Goal: Information Seeking & Learning: Find contact information

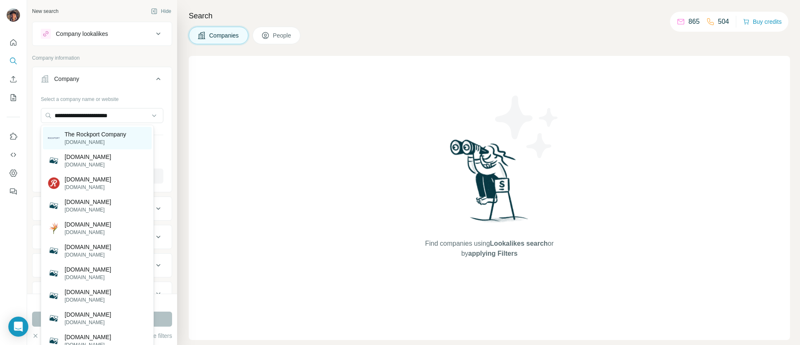
type input "**********"
click at [114, 132] on p "The Rockport Company" at bounding box center [96, 134] width 62 height 8
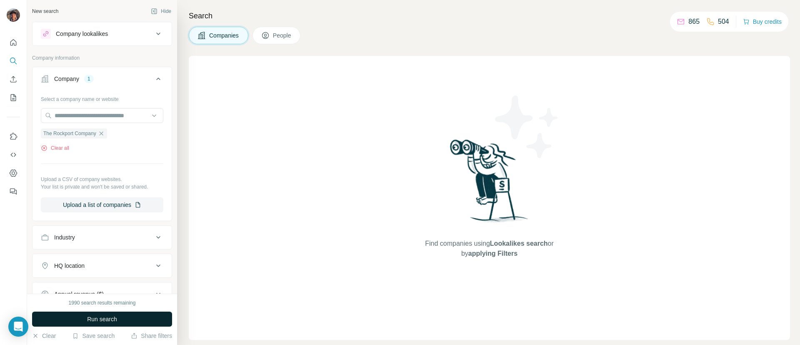
click at [121, 322] on button "Run search" at bounding box center [102, 318] width 140 height 15
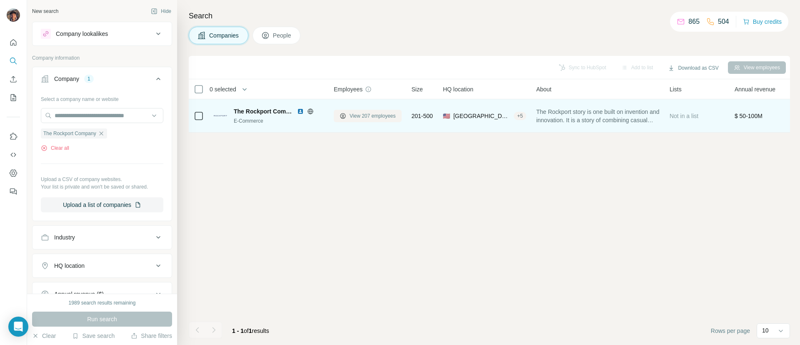
click at [374, 120] on button "View 207 employees" at bounding box center [368, 116] width 68 height 12
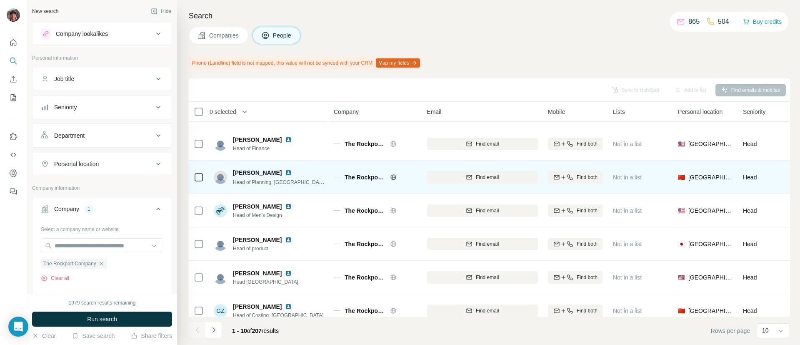
scroll to position [145, 0]
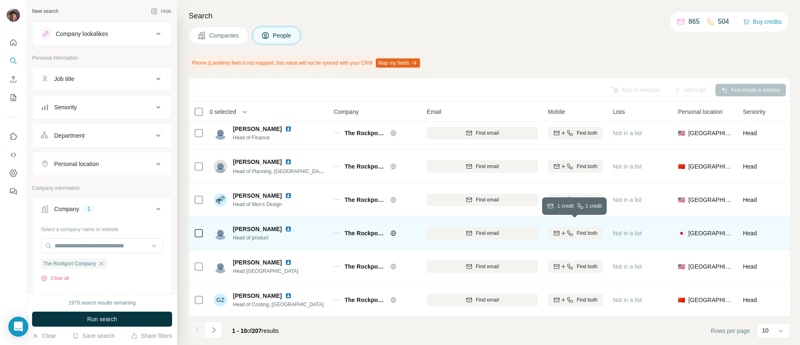
click at [564, 231] on button "Find both" at bounding box center [575, 233] width 55 height 12
drag, startPoint x: 110, startPoint y: 90, endPoint x: 117, endPoint y: 78, distance: 14.4
click at [112, 89] on div "Job title" at bounding box center [102, 79] width 140 height 24
click at [117, 77] on div "Job title" at bounding box center [97, 79] width 112 height 8
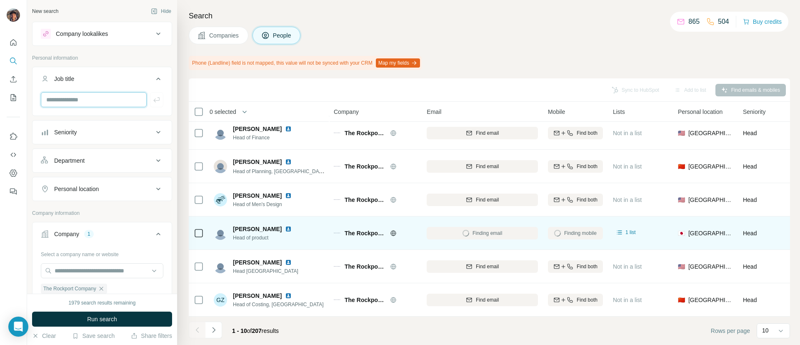
click at [109, 97] on input "text" at bounding box center [94, 99] width 106 height 15
type input "*******"
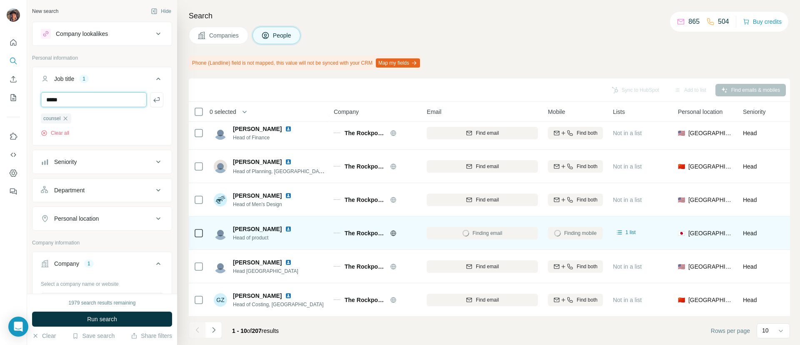
type input "*****"
click at [156, 320] on button "Run search" at bounding box center [102, 318] width 140 height 15
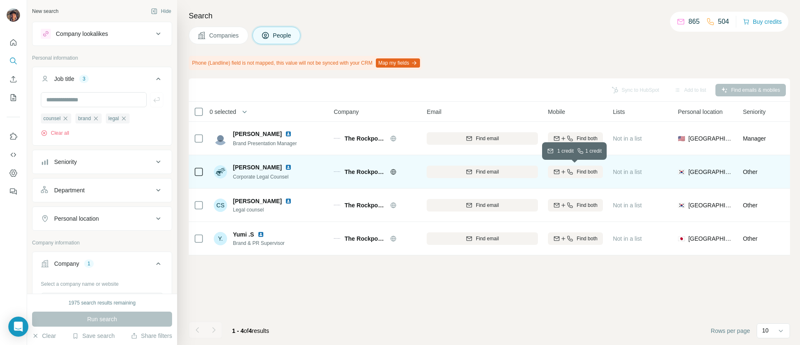
click at [553, 174] on icon "button" at bounding box center [556, 171] width 7 height 7
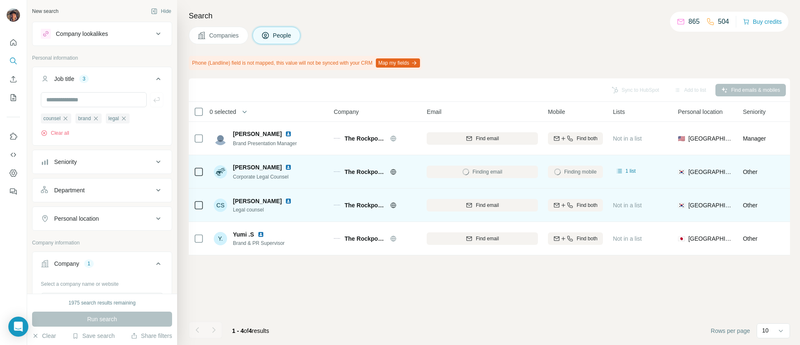
click at [458, 212] on div "Find email" at bounding box center [482, 204] width 111 height 23
click at [459, 207] on div "Find email" at bounding box center [482, 204] width 111 height 7
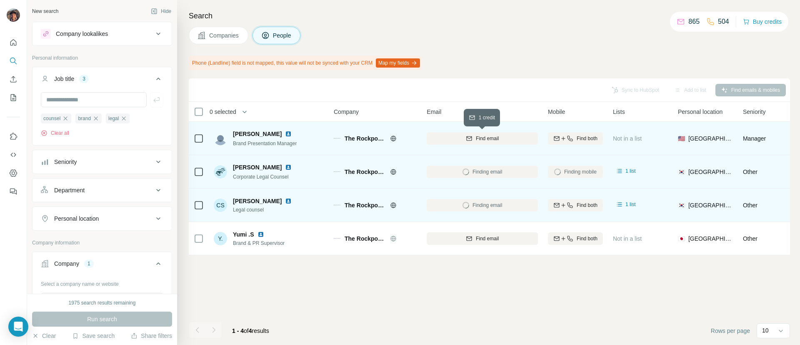
click at [473, 133] on button "Find email" at bounding box center [482, 138] width 111 height 12
click at [193, 140] on td at bounding box center [199, 138] width 20 height 33
click at [201, 142] on icon at bounding box center [199, 138] width 10 height 10
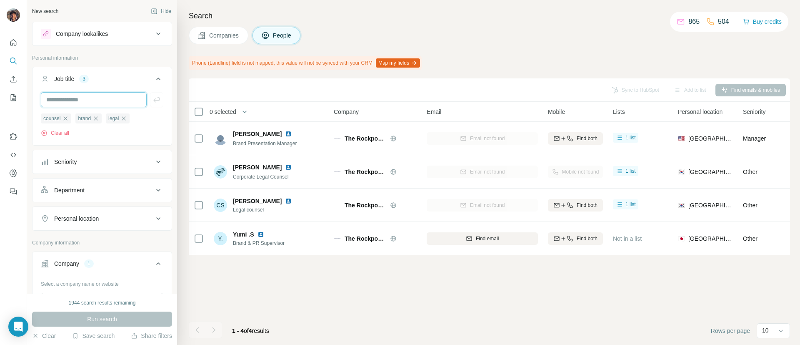
click at [125, 100] on input "text" at bounding box center [94, 99] width 106 height 15
type input "*********"
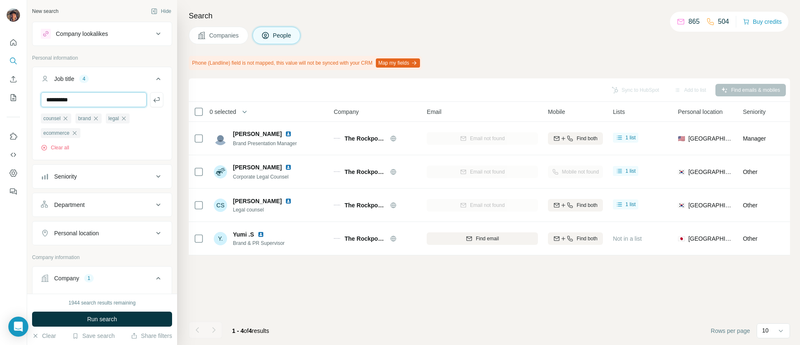
type input "**********"
click at [108, 319] on span "Run search" at bounding box center [102, 319] width 30 height 8
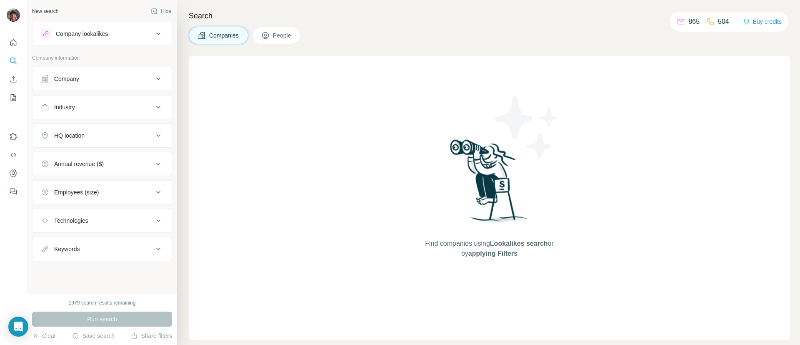
click at [112, 82] on div "Company" at bounding box center [97, 79] width 112 height 8
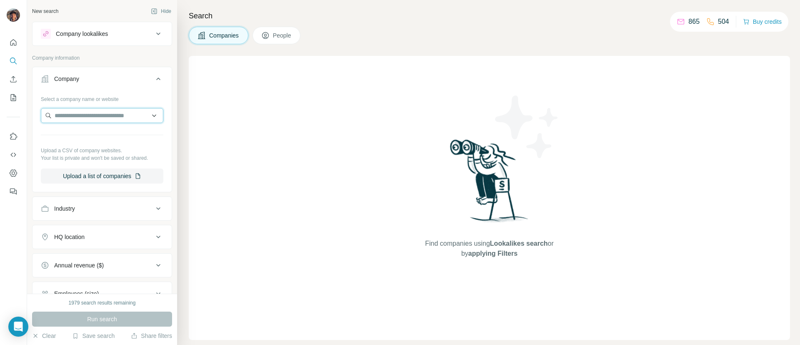
click at [105, 118] on input "text" at bounding box center [102, 115] width 122 height 15
click at [110, 117] on input "text" at bounding box center [102, 115] width 122 height 15
paste input "**********"
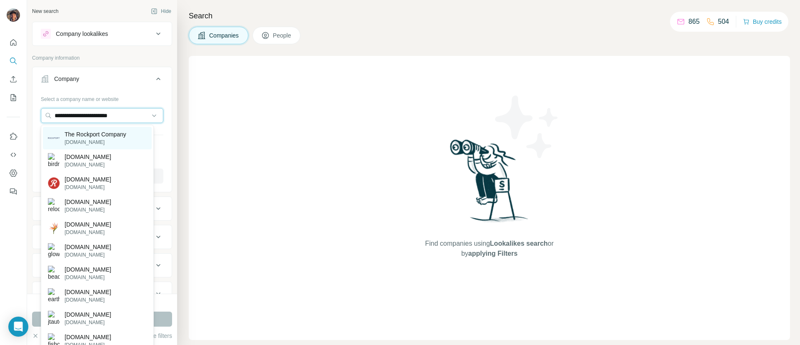
type input "**********"
click at [109, 137] on p "The Rockport Company" at bounding box center [96, 134] width 62 height 8
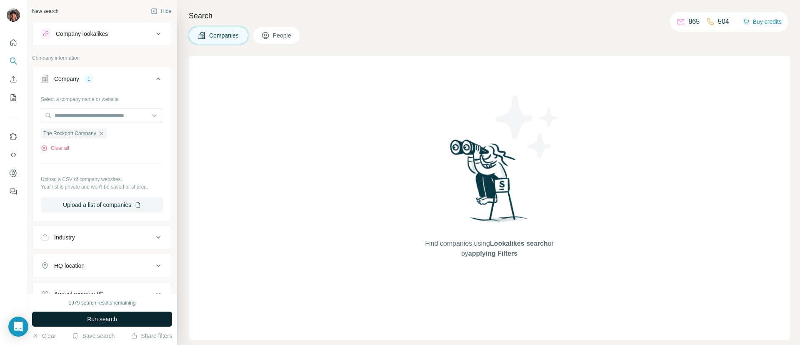
click at [136, 320] on button "Run search" at bounding box center [102, 318] width 140 height 15
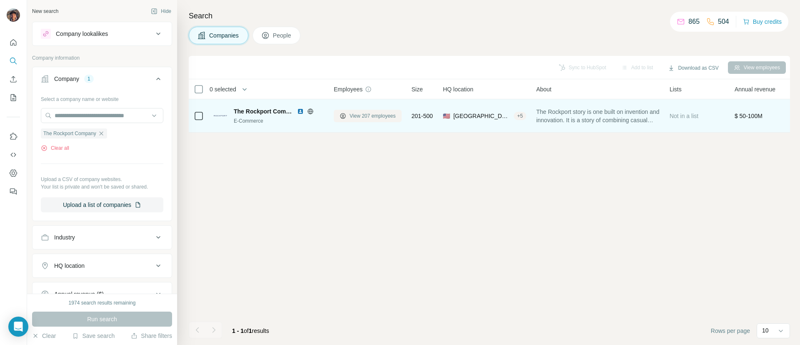
click at [375, 120] on button "View 207 employees" at bounding box center [368, 116] width 68 height 12
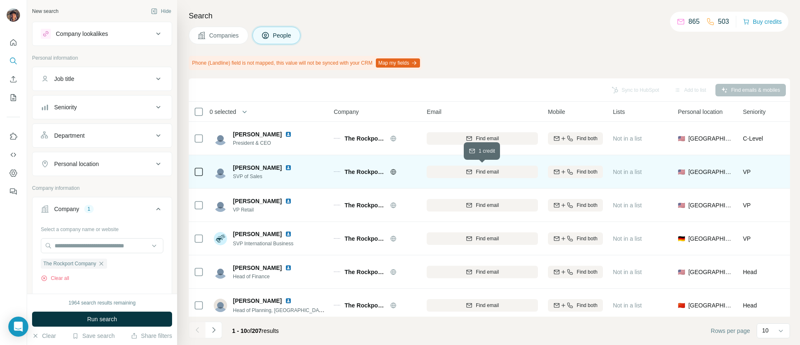
click at [438, 172] on div "Find email" at bounding box center [482, 171] width 111 height 7
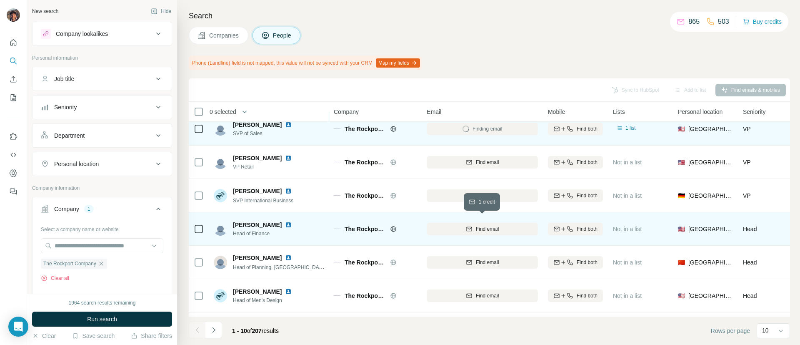
scroll to position [62, 0]
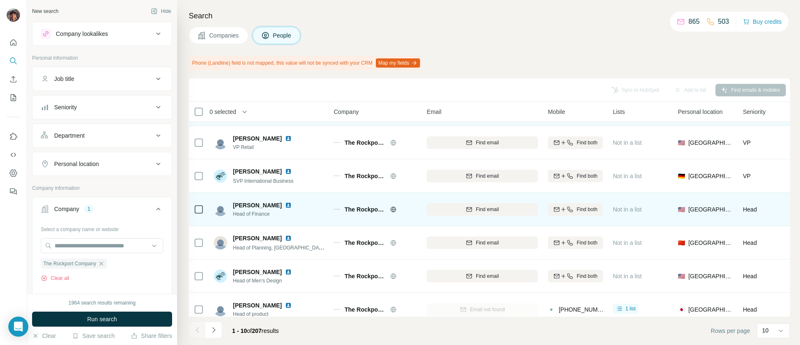
click at [485, 212] on span "Find email" at bounding box center [487, 208] width 23 height 7
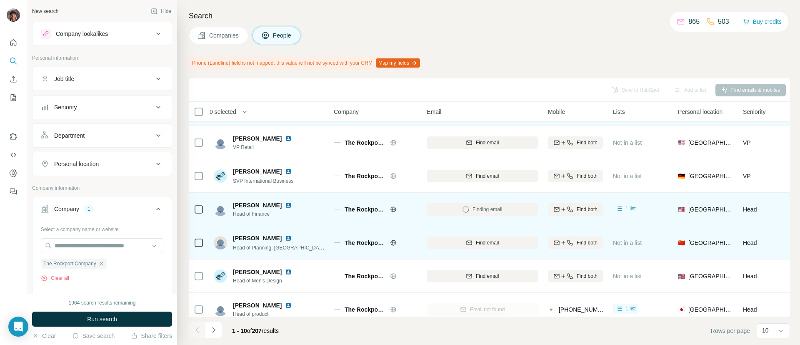
scroll to position [0, 0]
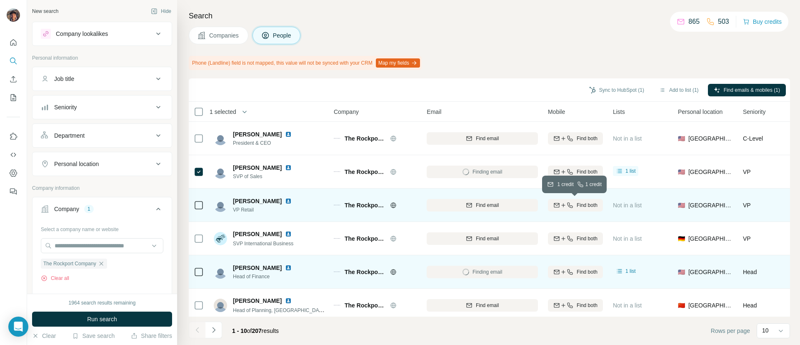
click at [575, 204] on div "Find both" at bounding box center [575, 204] width 55 height 7
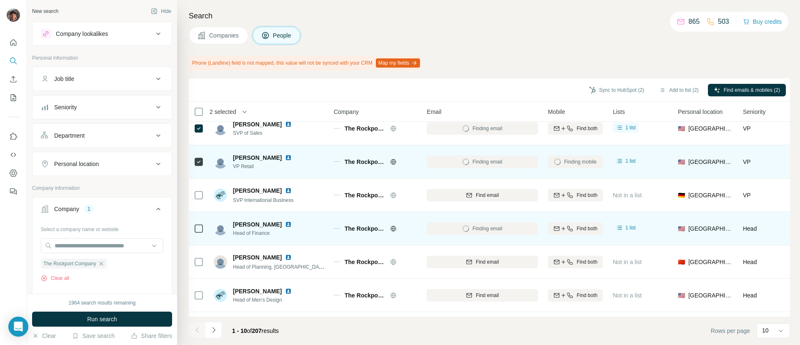
scroll to position [62, 0]
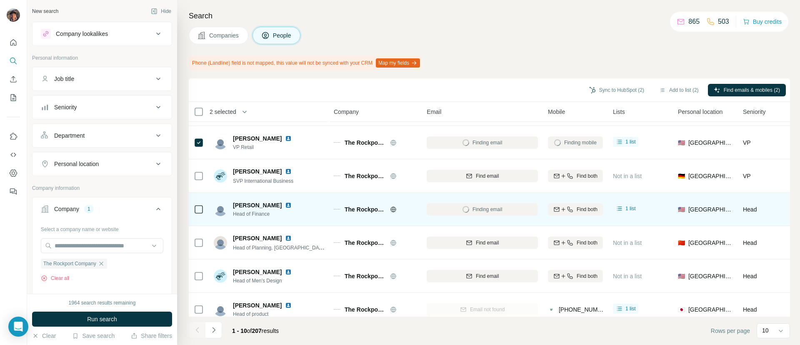
click at [201, 200] on div at bounding box center [199, 208] width 10 height 23
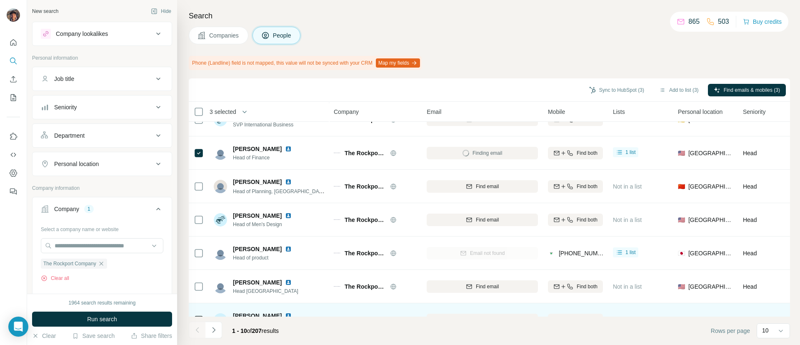
scroll to position [145, 0]
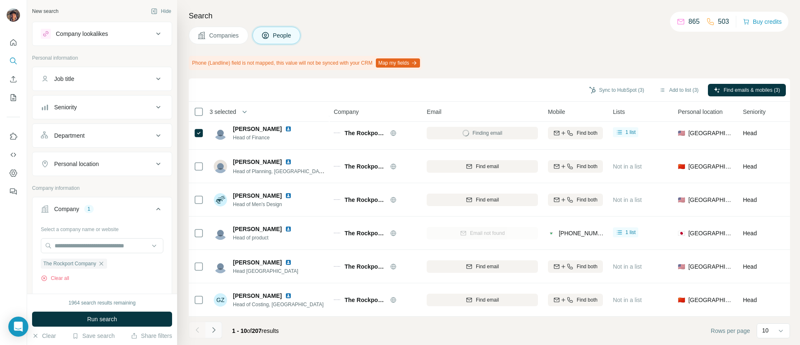
click at [220, 327] on button "Navigate to next page" at bounding box center [213, 329] width 17 height 17
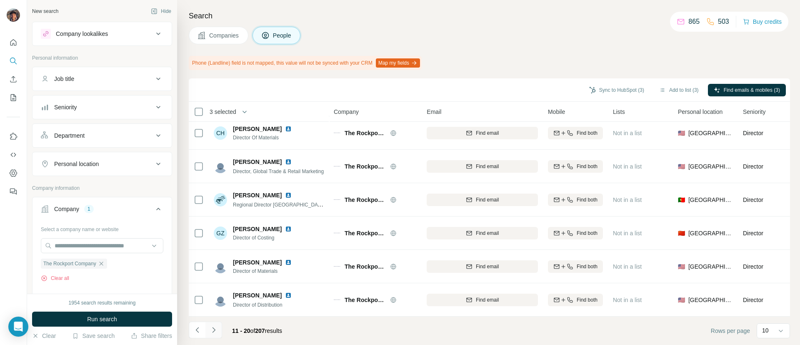
click at [216, 324] on button "Navigate to next page" at bounding box center [213, 329] width 17 height 17
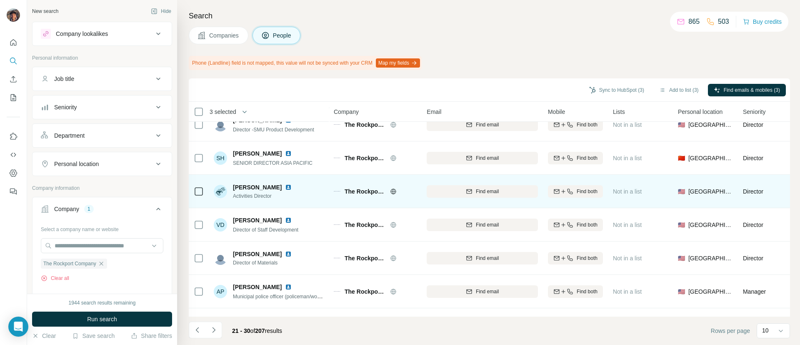
scroll to position [0, 0]
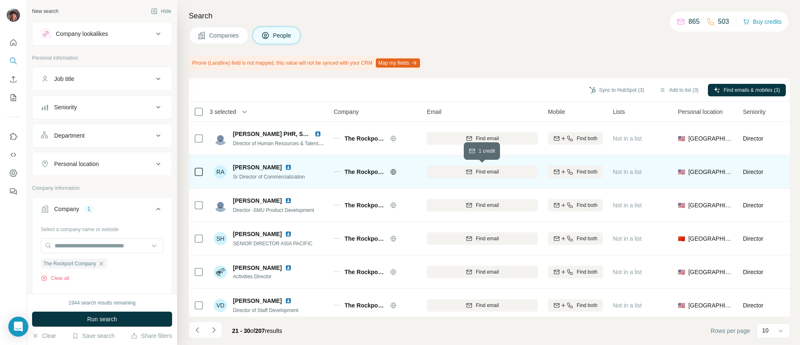
click at [453, 175] on div "Find email" at bounding box center [482, 171] width 111 height 7
click at [215, 337] on button "Navigate to next page" at bounding box center [213, 329] width 17 height 17
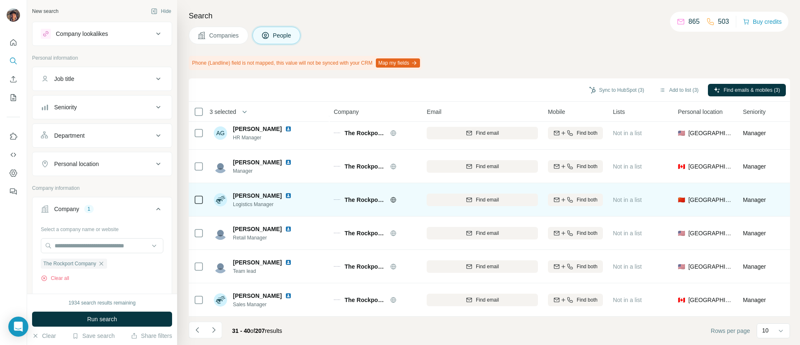
scroll to position [145, 0]
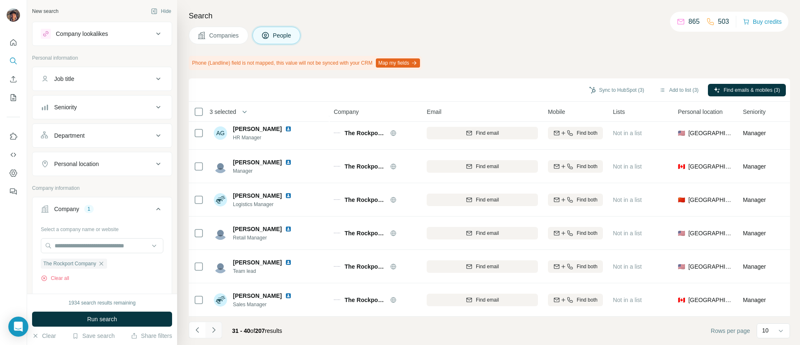
click at [215, 330] on icon "Navigate to next page" at bounding box center [214, 329] width 8 height 8
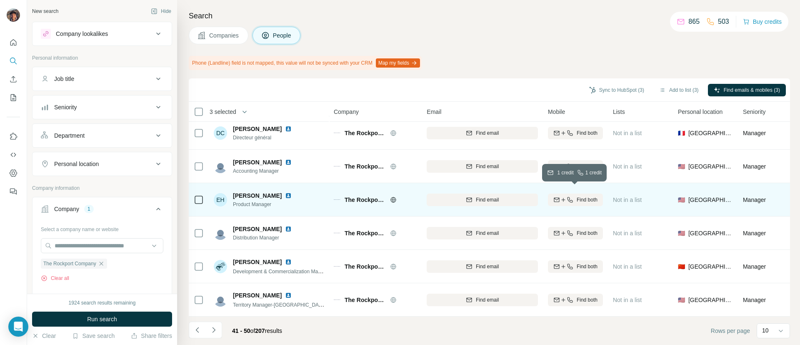
click at [567, 196] on icon "button" at bounding box center [570, 199] width 7 height 7
click at [216, 323] on button "Navigate to next page" at bounding box center [213, 329] width 17 height 17
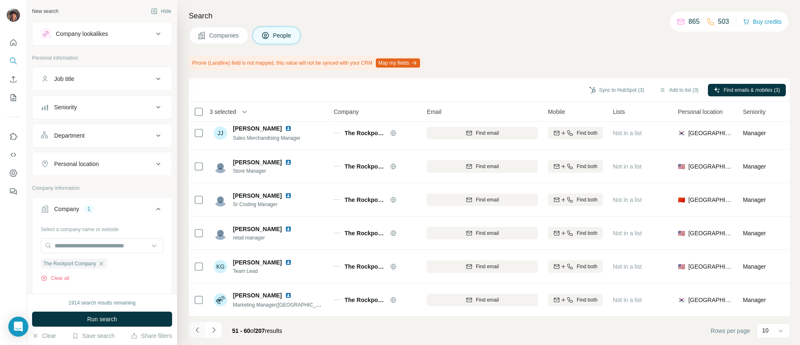
click at [200, 327] on icon "Navigate to previous page" at bounding box center [197, 329] width 8 height 8
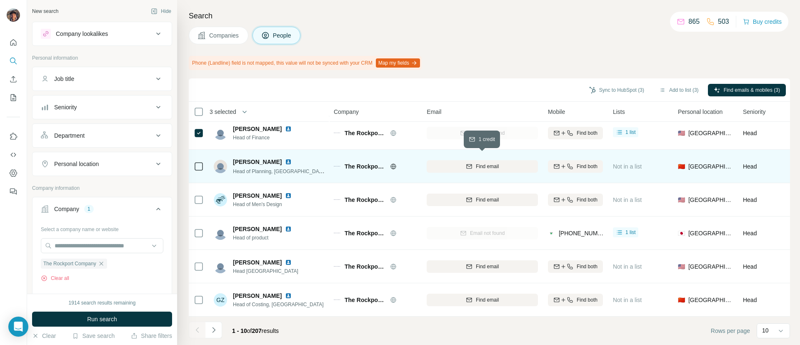
click at [457, 162] on div "Find email" at bounding box center [482, 165] width 111 height 7
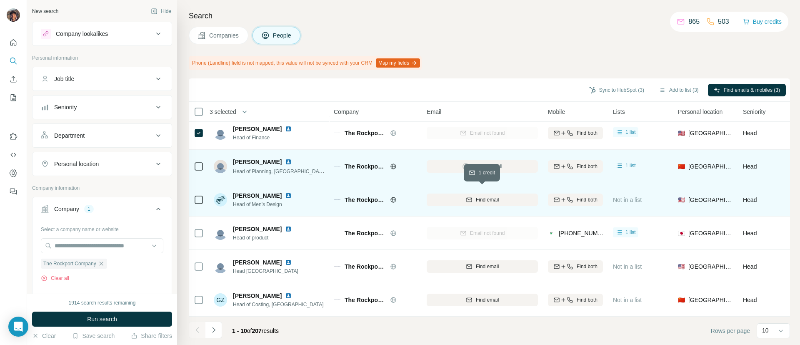
click at [451, 196] on div "Find email" at bounding box center [482, 199] width 111 height 7
click at [215, 330] on icon "Navigate to next page" at bounding box center [214, 329] width 8 height 8
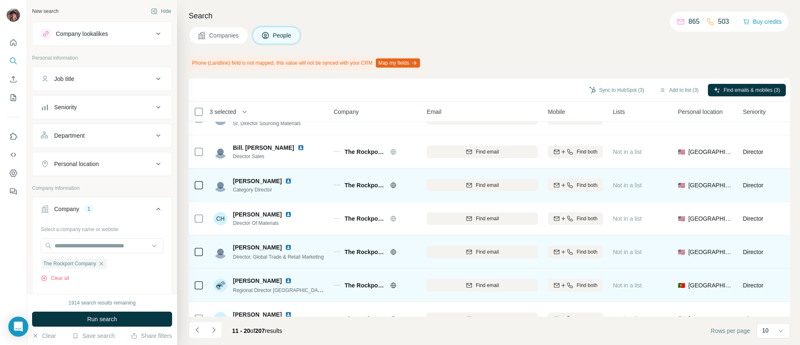
scroll to position [0, 0]
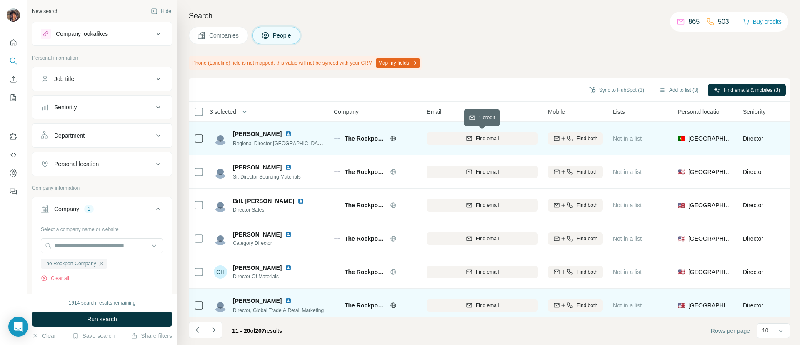
click at [459, 140] on div "Find email" at bounding box center [482, 138] width 111 height 7
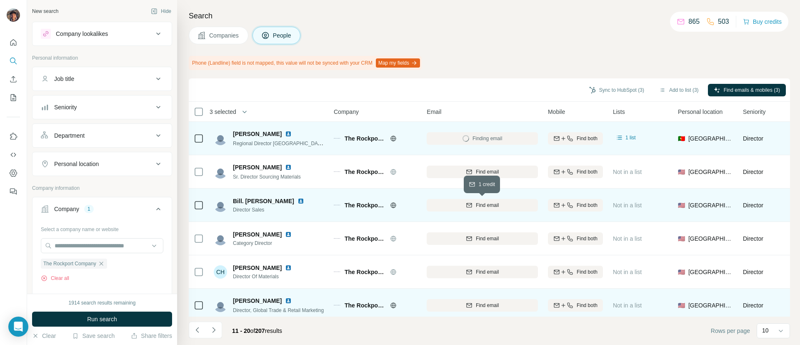
click at [462, 206] on div "Find email" at bounding box center [482, 204] width 111 height 7
click at [211, 329] on icon "Navigate to next page" at bounding box center [214, 329] width 8 height 8
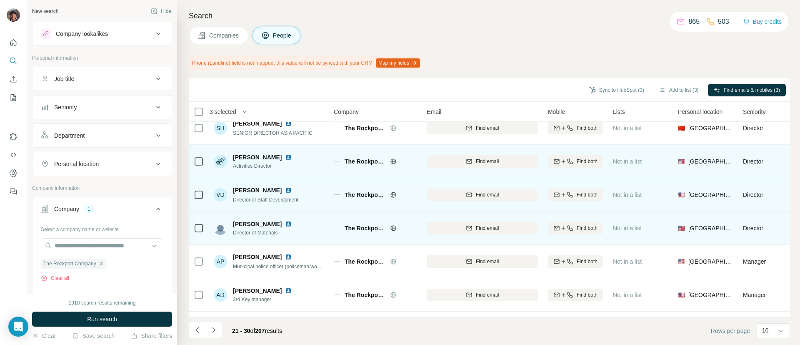
scroll to position [145, 0]
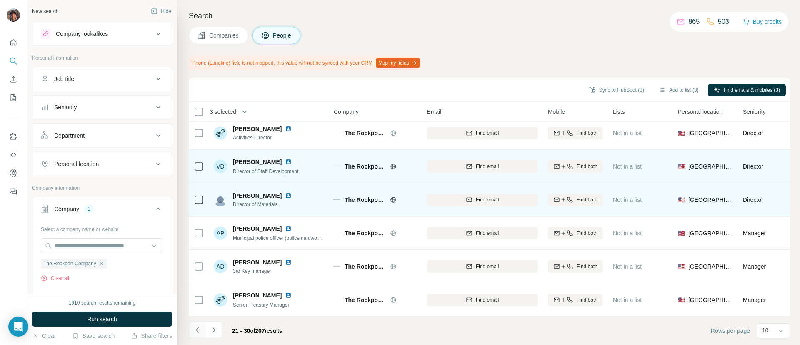
click at [197, 331] on icon "Navigate to previous page" at bounding box center [197, 329] width 8 height 8
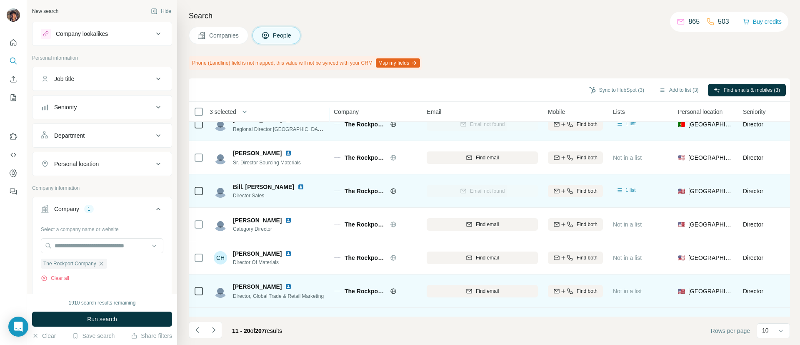
scroll to position [0, 0]
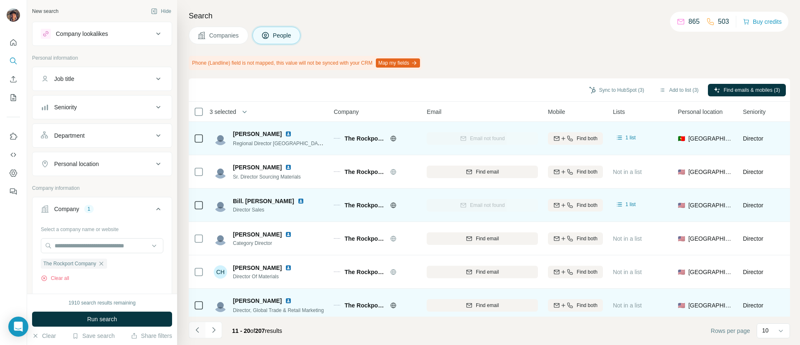
click at [201, 328] on icon "Navigate to previous page" at bounding box center [197, 329] width 8 height 8
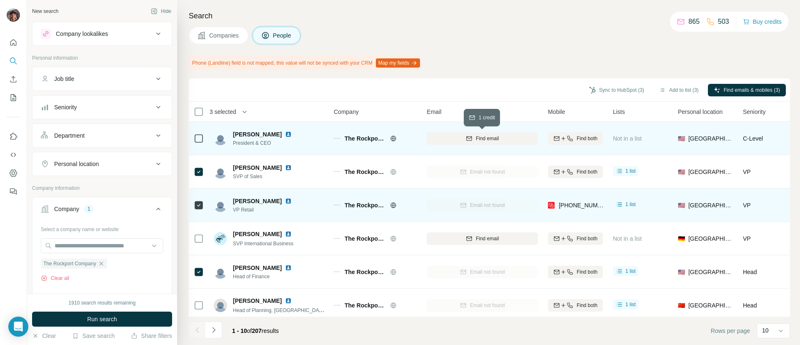
click at [460, 136] on div "Find email" at bounding box center [482, 138] width 111 height 7
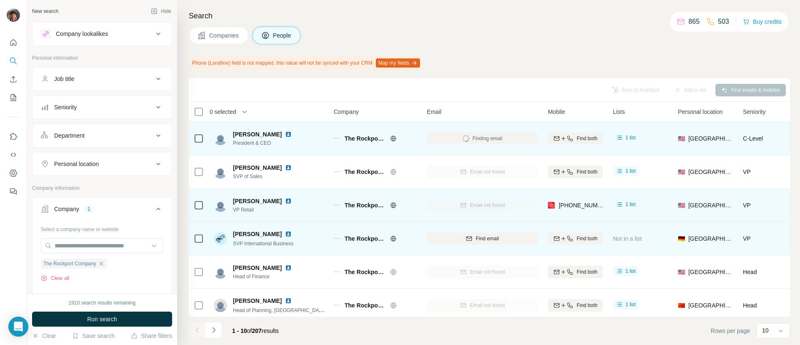
scroll to position [145, 0]
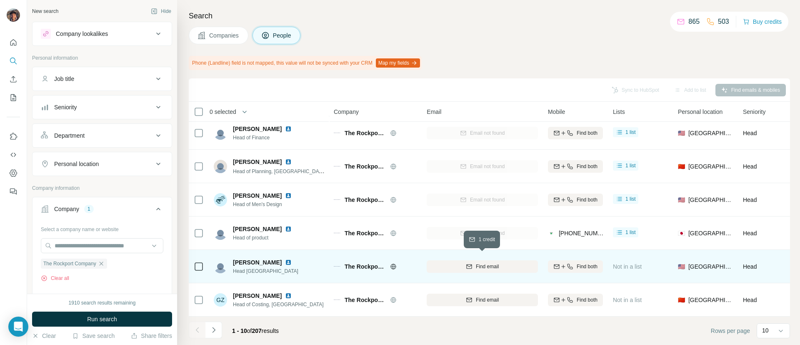
click at [441, 262] on div "Find email" at bounding box center [482, 265] width 111 height 7
click at [218, 330] on button "Navigate to next page" at bounding box center [213, 329] width 17 height 17
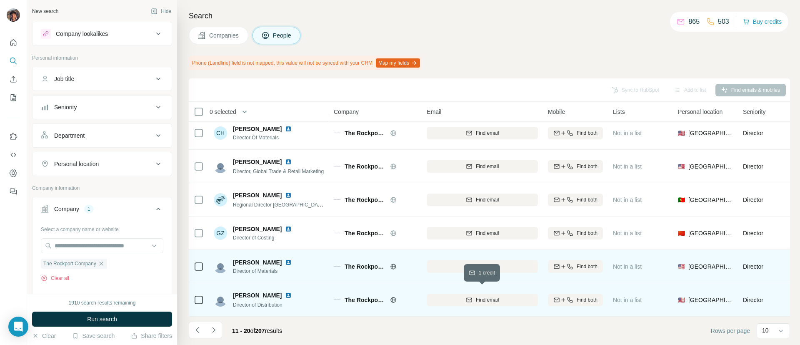
click at [446, 296] on div "Find email" at bounding box center [482, 299] width 111 height 7
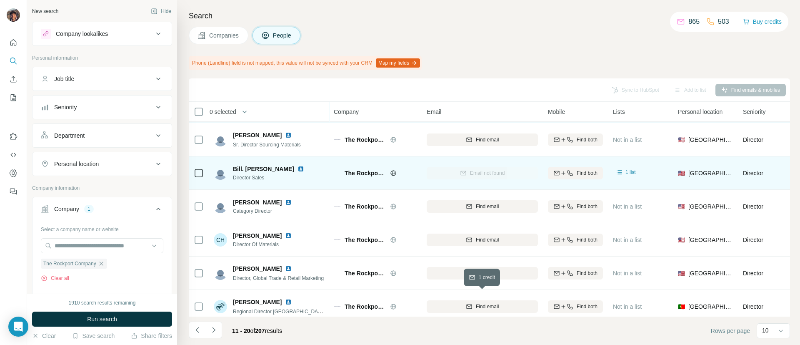
scroll to position [20, 0]
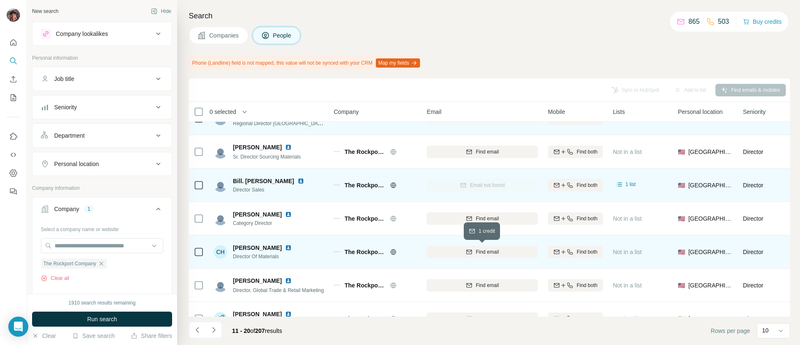
click at [447, 254] on div "Find email" at bounding box center [482, 251] width 111 height 7
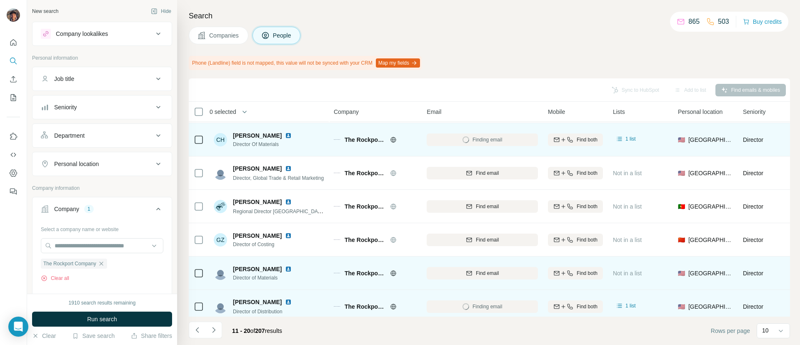
scroll to position [145, 0]
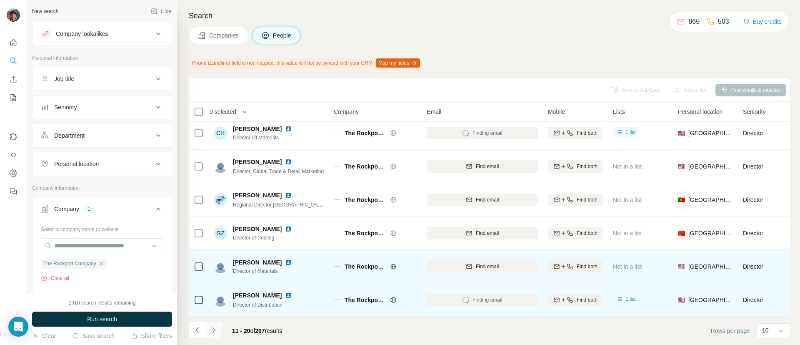
click at [212, 327] on icon "Navigate to next page" at bounding box center [213, 329] width 3 height 5
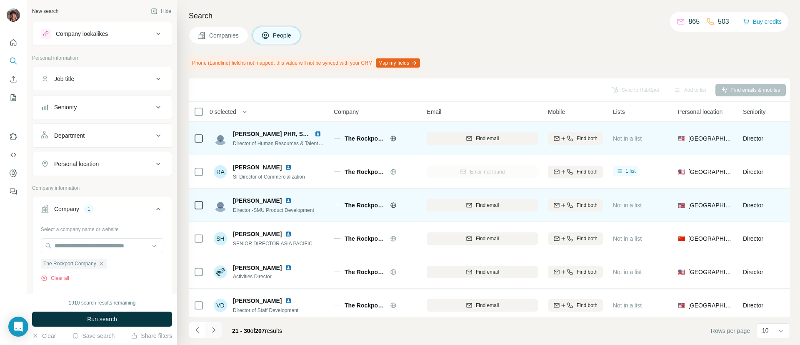
click at [219, 333] on button "Navigate to next page" at bounding box center [213, 329] width 17 height 17
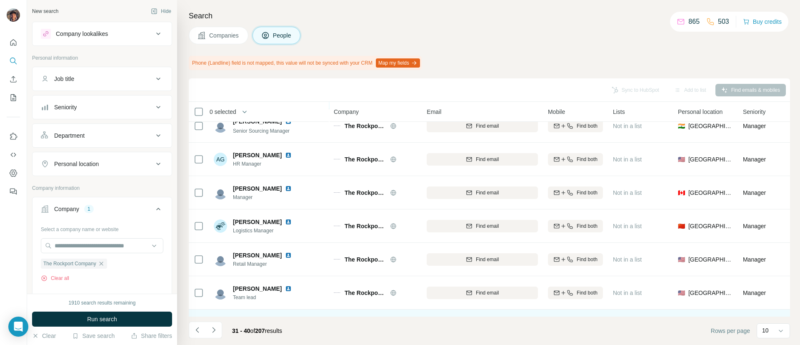
scroll to position [145, 0]
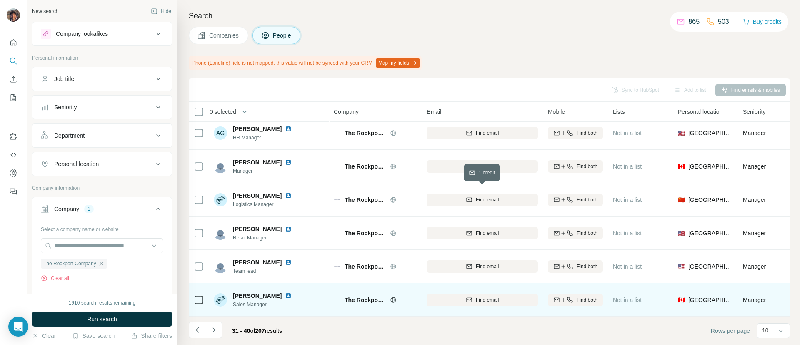
click at [436, 196] on div "Find email" at bounding box center [482, 199] width 111 height 7
click at [211, 332] on icon "Navigate to next page" at bounding box center [214, 329] width 8 height 8
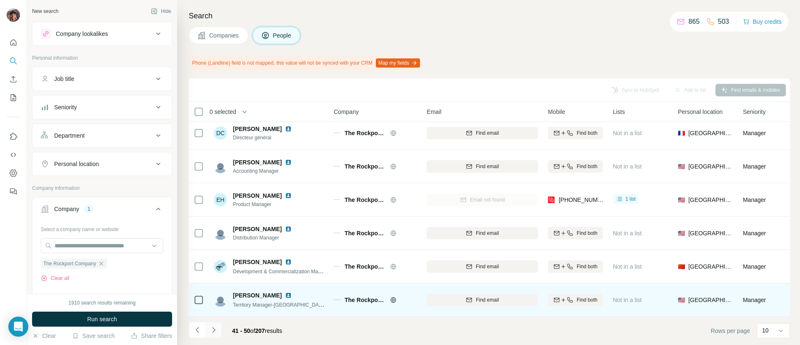
click at [208, 331] on button "Navigate to next page" at bounding box center [213, 329] width 17 height 17
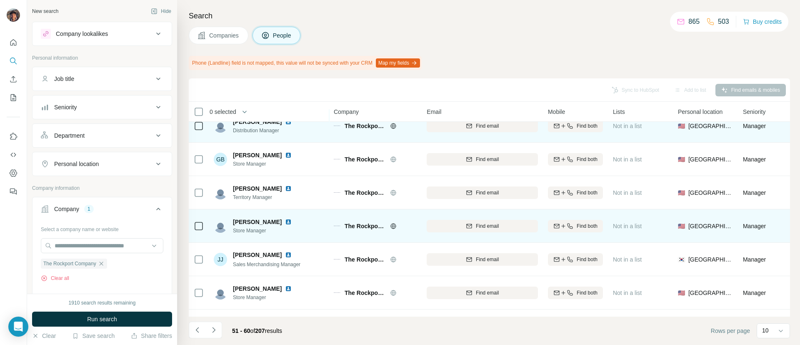
scroll to position [0, 0]
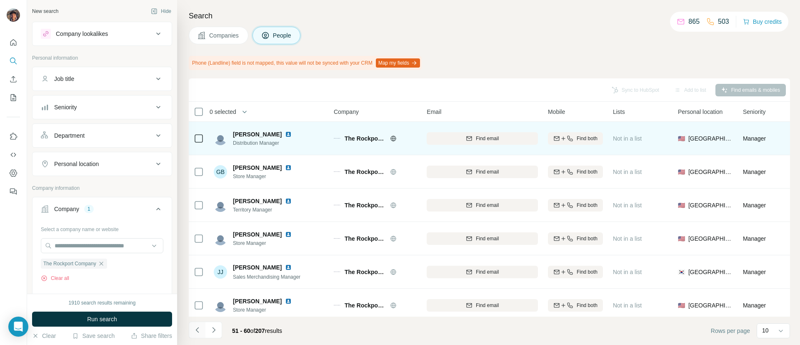
click at [194, 326] on icon "Navigate to previous page" at bounding box center [197, 329] width 8 height 8
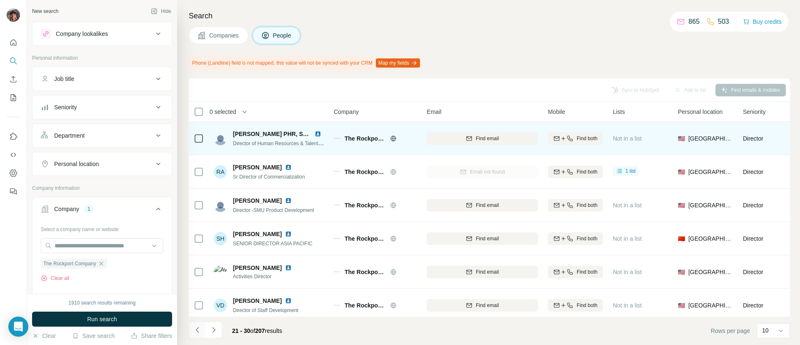
click at [194, 326] on icon "Navigate to previous page" at bounding box center [197, 329] width 8 height 8
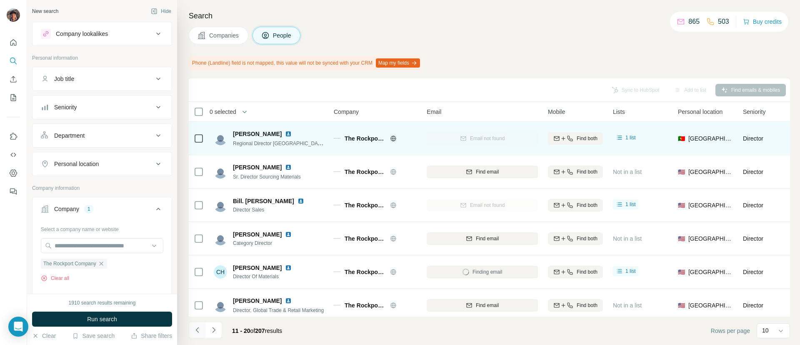
click at [194, 326] on icon "Navigate to previous page" at bounding box center [197, 329] width 8 height 8
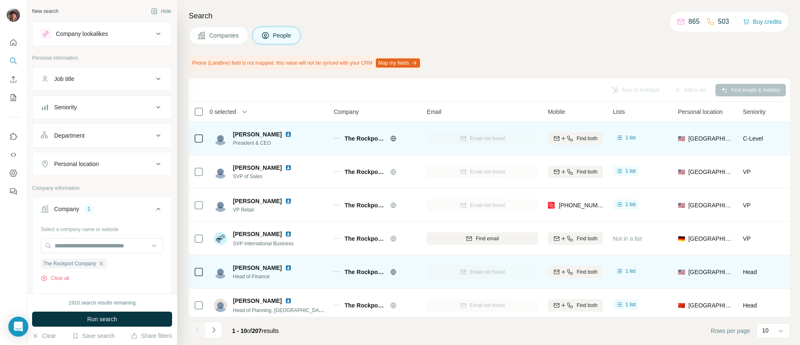
scroll to position [145, 0]
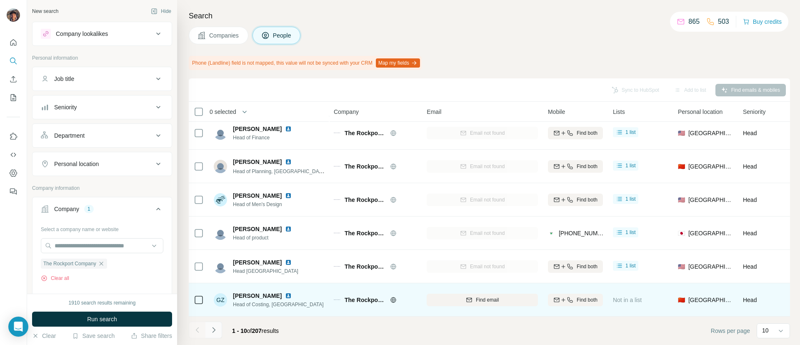
click at [220, 322] on button "Navigate to next page" at bounding box center [213, 329] width 17 height 17
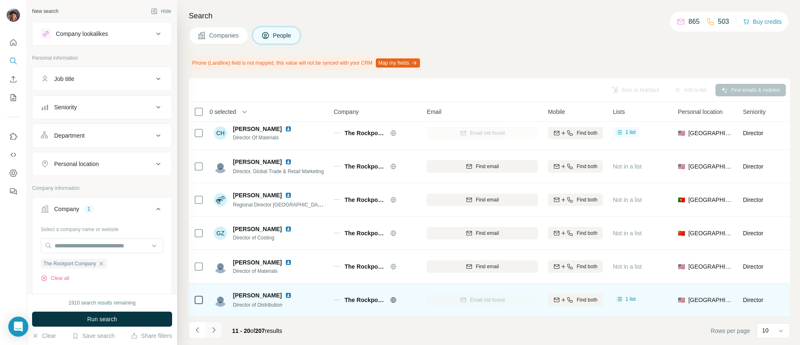
click at [220, 322] on button "Navigate to next page" at bounding box center [213, 329] width 17 height 17
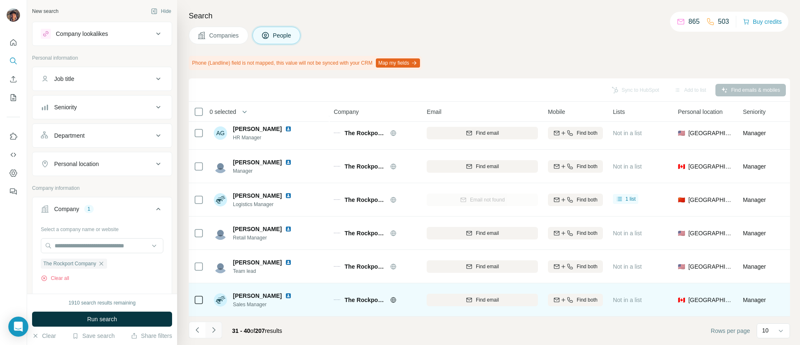
click at [220, 322] on button "Navigate to next page" at bounding box center [213, 329] width 17 height 17
click at [206, 327] on button "Navigate to next page" at bounding box center [213, 329] width 17 height 17
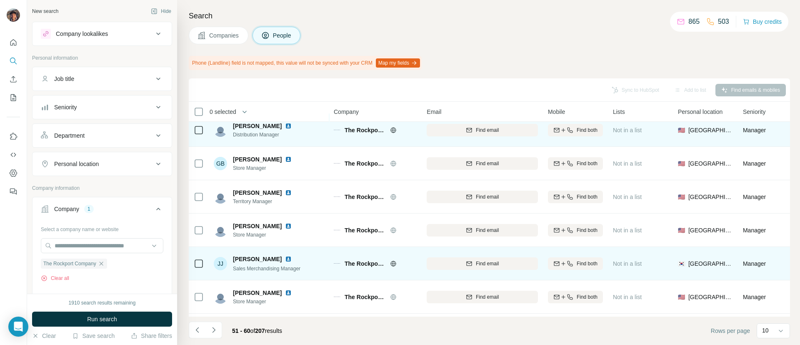
scroll to position [0, 0]
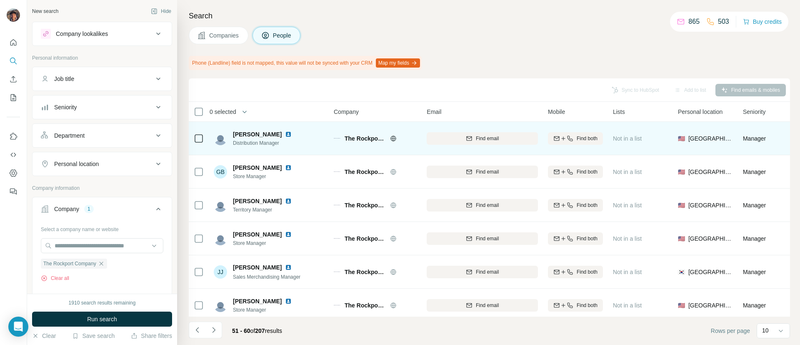
click at [240, 35] on span "Companies" at bounding box center [224, 35] width 30 height 8
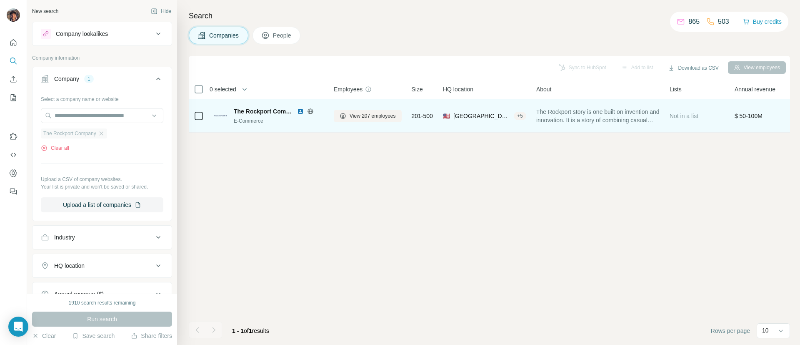
click at [106, 128] on div "The Rockport Company" at bounding box center [74, 133] width 66 height 10
click at [105, 132] on icon "button" at bounding box center [101, 133] width 7 height 7
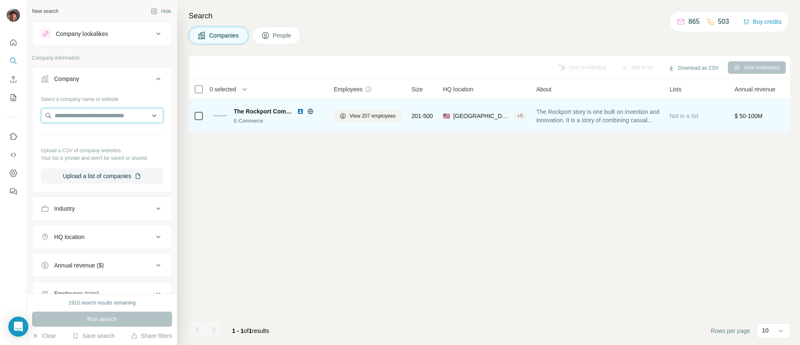
click at [100, 118] on input "text" at bounding box center [102, 115] width 122 height 15
paste input "**********"
type input "**********"
click at [113, 133] on div "Threadbare threadbare.com" at bounding box center [97, 138] width 109 height 22
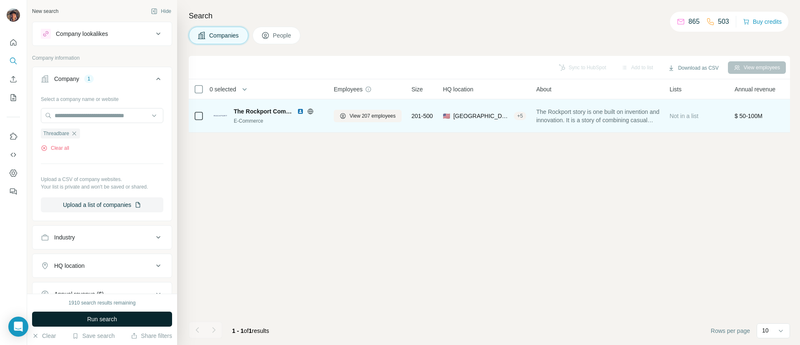
click at [141, 315] on button "Run search" at bounding box center [102, 318] width 140 height 15
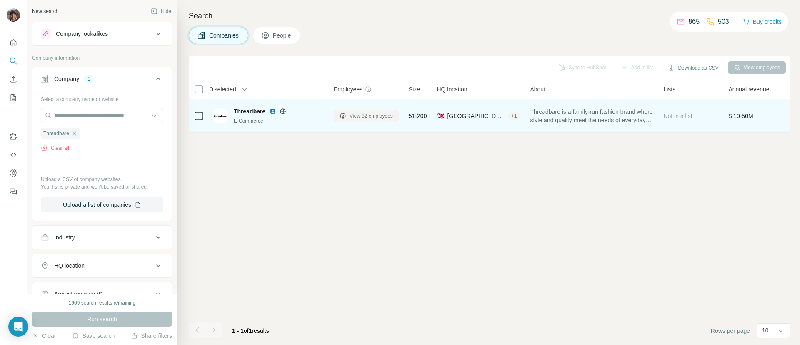
click at [367, 118] on span "View 32 employees" at bounding box center [371, 115] width 43 height 7
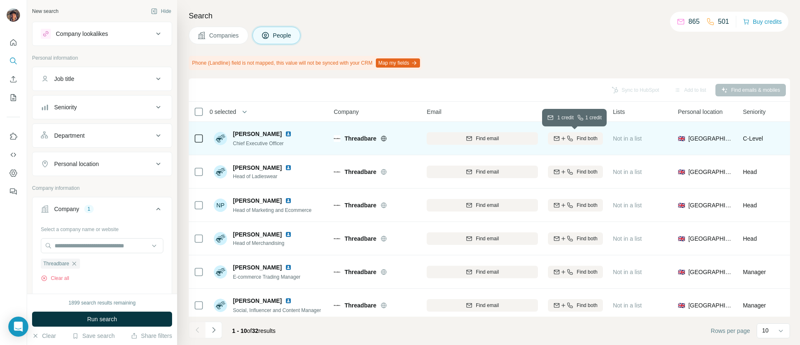
click at [571, 142] on button "Find both" at bounding box center [575, 138] width 55 height 12
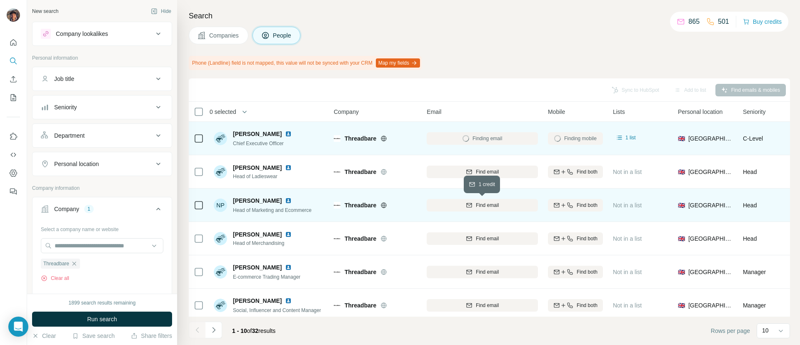
click at [477, 207] on span "Find email" at bounding box center [487, 204] width 23 height 7
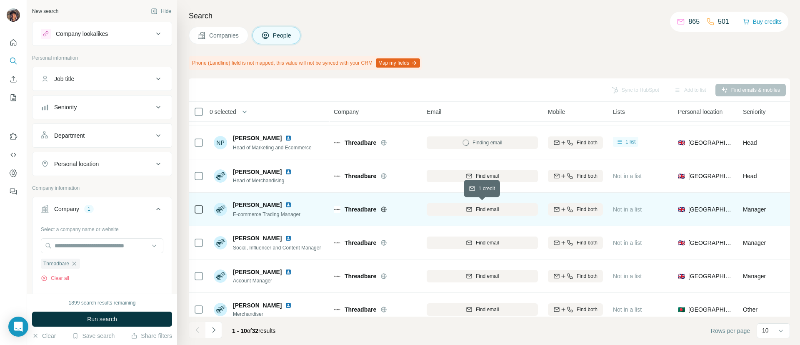
click at [476, 208] on span "Find email" at bounding box center [487, 208] width 23 height 7
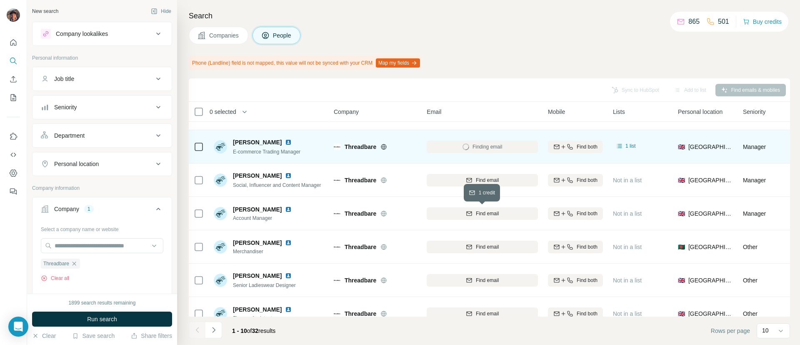
scroll to position [145, 0]
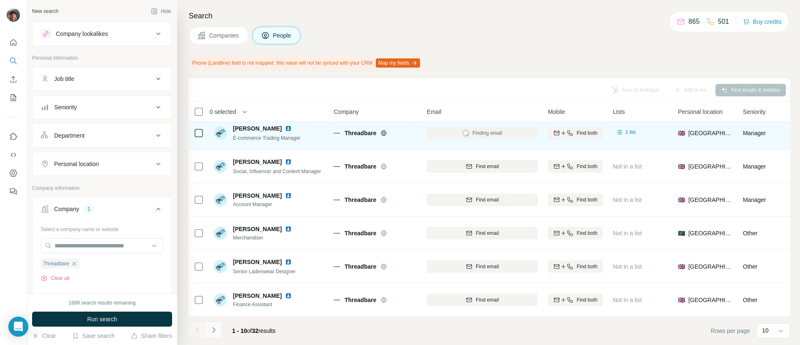
click at [213, 325] on icon "Navigate to next page" at bounding box center [214, 329] width 8 height 8
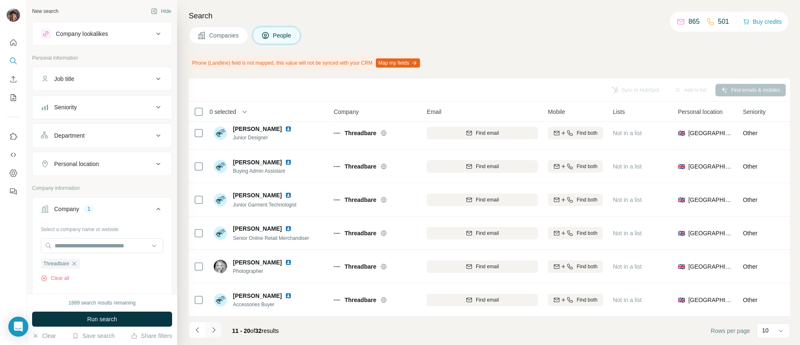
click at [218, 330] on button "Navigate to next page" at bounding box center [213, 329] width 17 height 17
click at [218, 329] on button "Navigate to next page" at bounding box center [213, 329] width 17 height 17
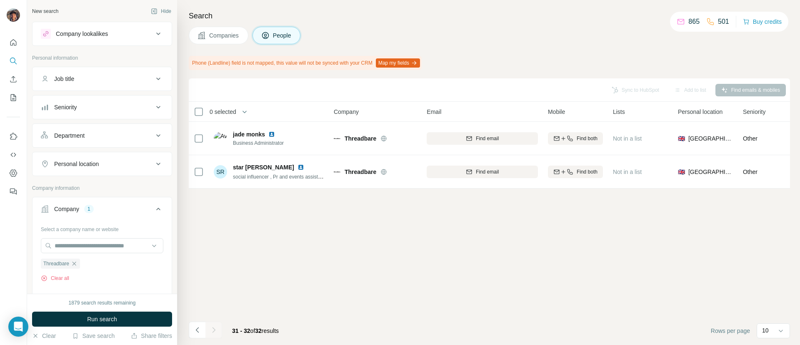
scroll to position [0, 0]
click at [196, 326] on icon "Navigate to previous page" at bounding box center [197, 329] width 8 height 8
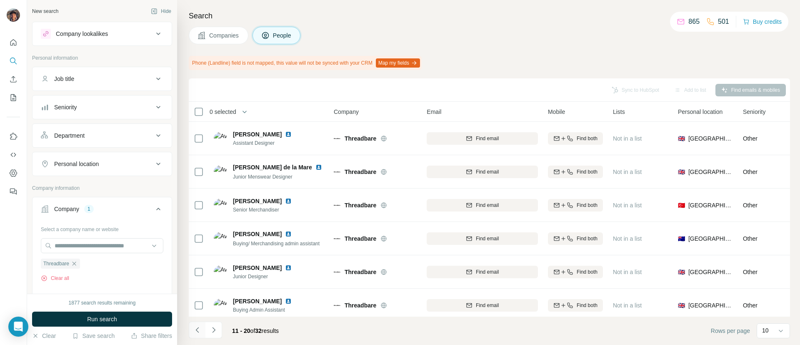
click at [196, 326] on icon "Navigate to previous page" at bounding box center [197, 329] width 8 height 8
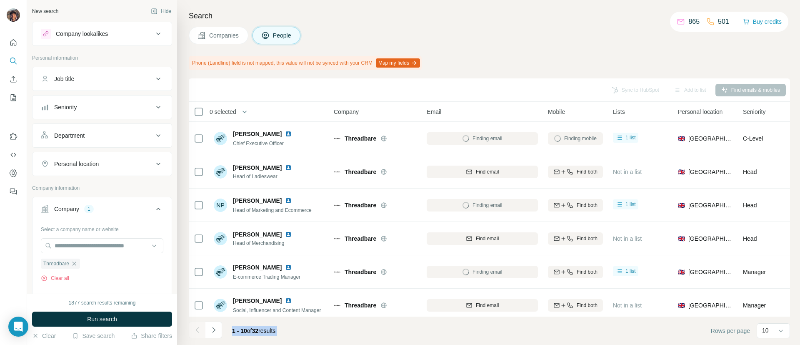
click at [196, 326] on div at bounding box center [197, 329] width 17 height 17
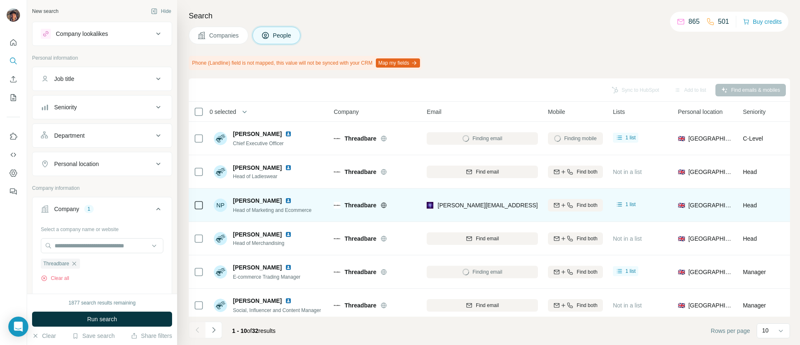
click at [418, 210] on td "Threadbare" at bounding box center [375, 204] width 93 height 33
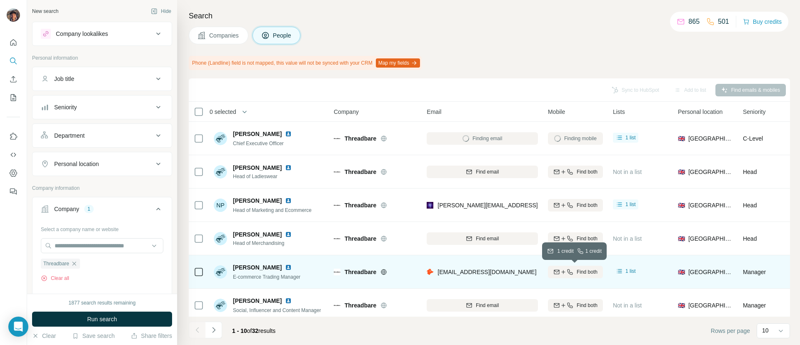
click at [571, 266] on button "Find both" at bounding box center [575, 271] width 55 height 12
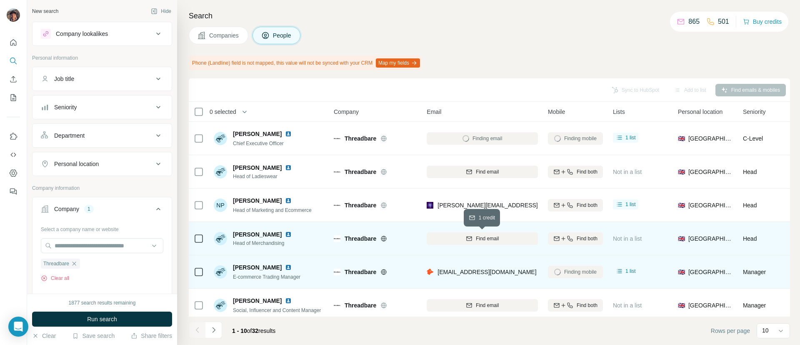
click at [500, 236] on div "Find email" at bounding box center [482, 238] width 111 height 7
click at [569, 232] on button "Find both" at bounding box center [575, 238] width 55 height 12
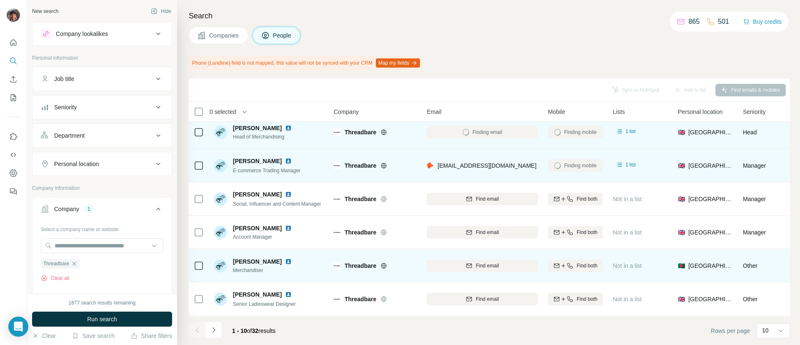
scroll to position [145, 0]
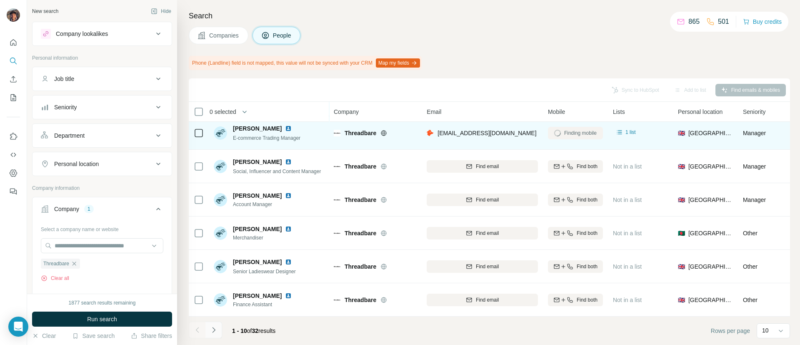
click at [209, 329] on button "Navigate to next page" at bounding box center [213, 329] width 17 height 17
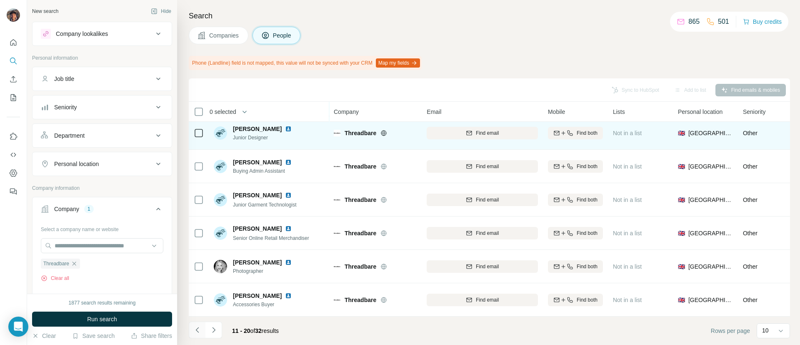
click at [189, 326] on button "Navigate to previous page" at bounding box center [197, 329] width 17 height 17
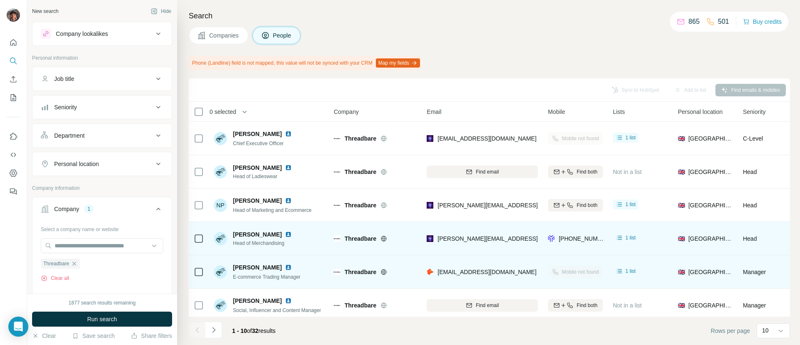
scroll to position [62, 0]
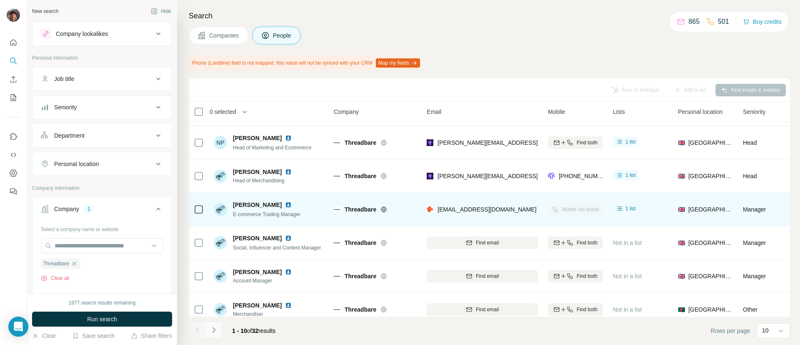
click at [217, 331] on icon "Navigate to next page" at bounding box center [214, 329] width 8 height 8
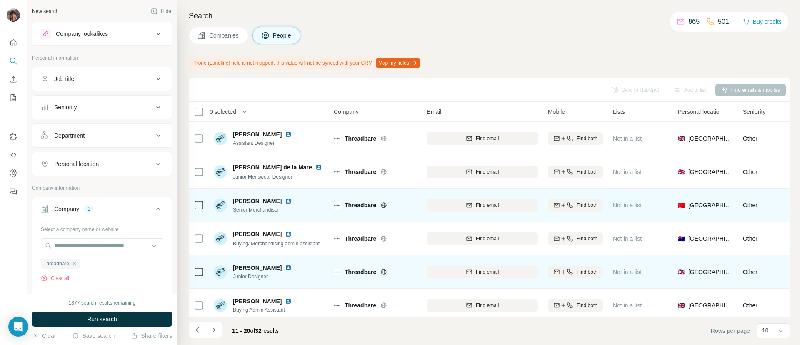
scroll to position [145, 0]
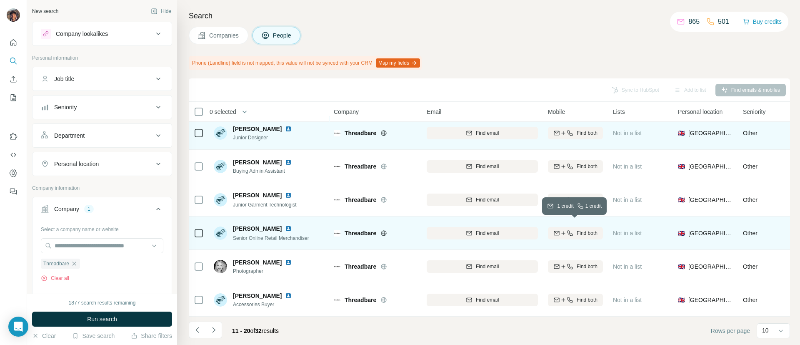
click at [580, 230] on button "Find both" at bounding box center [575, 233] width 55 height 12
drag, startPoint x: 205, startPoint y: 337, endPoint x: 205, endPoint y: 330, distance: 6.7
click at [205, 335] on button "Navigate to previous page" at bounding box center [197, 329] width 17 height 17
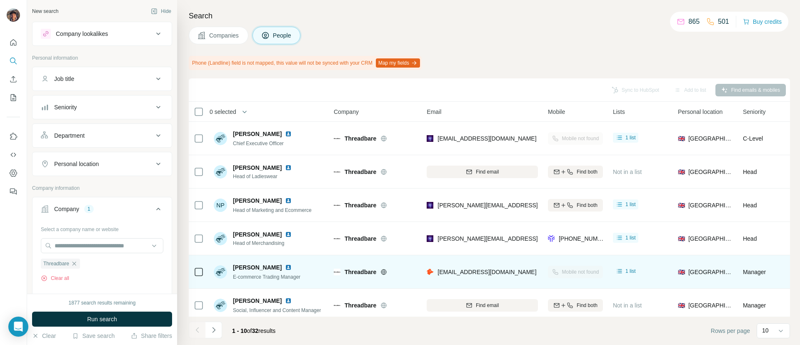
scroll to position [125, 0]
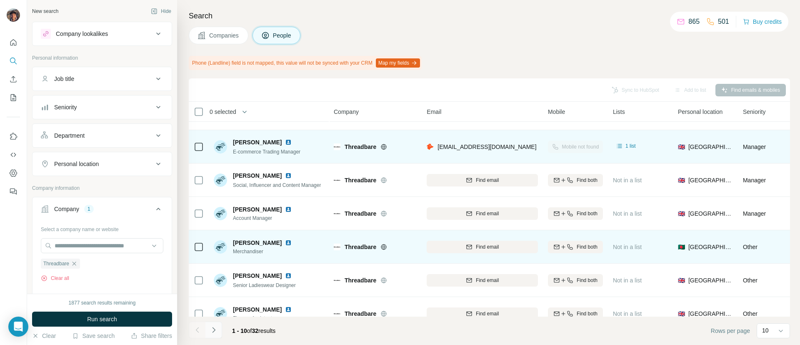
click at [214, 327] on icon "Navigate to next page" at bounding box center [214, 329] width 8 height 8
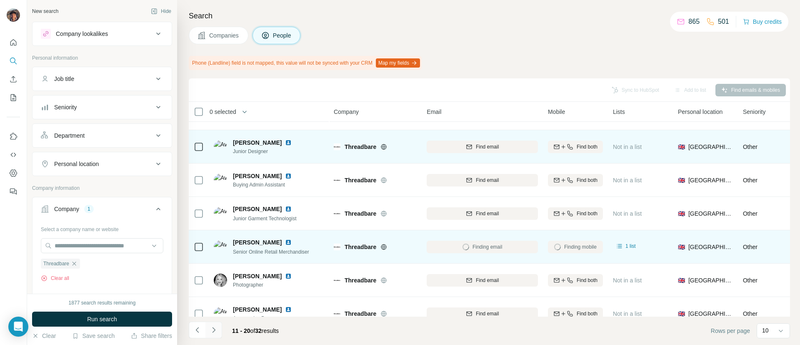
click at [214, 327] on icon "Navigate to next page" at bounding box center [214, 329] width 8 height 8
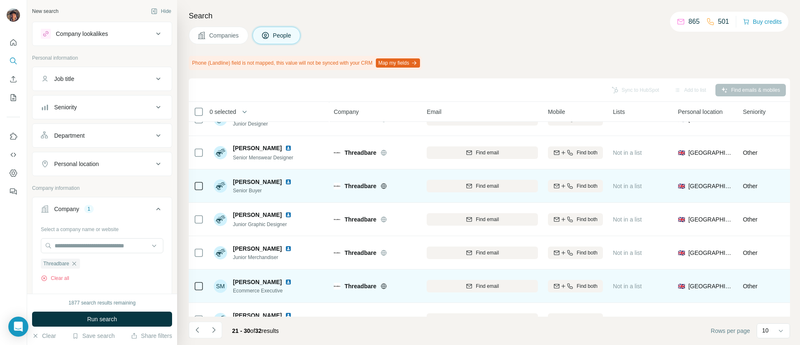
scroll to position [145, 0]
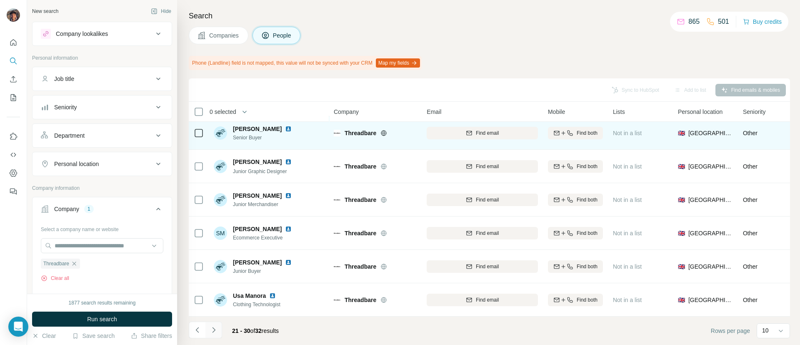
click at [213, 323] on button "Navigate to next page" at bounding box center [213, 329] width 17 height 17
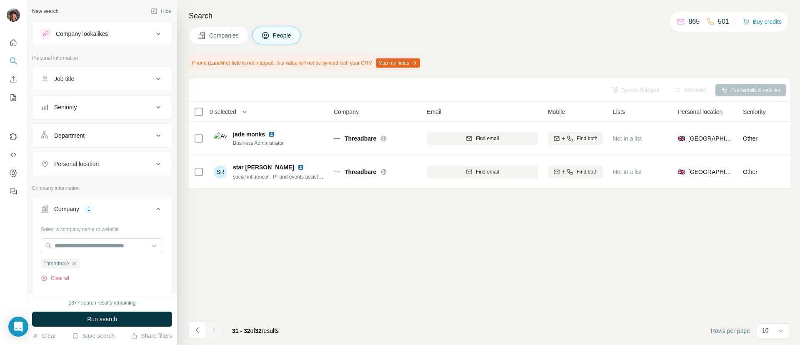
scroll to position [0, 0]
click at [193, 325] on button "Navigate to previous page" at bounding box center [197, 329] width 17 height 17
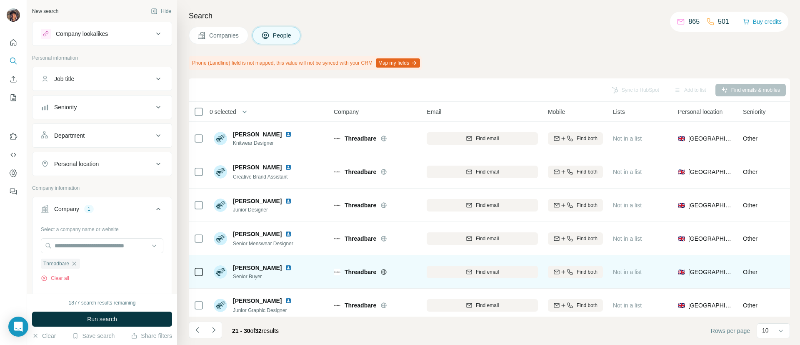
scroll to position [145, 0]
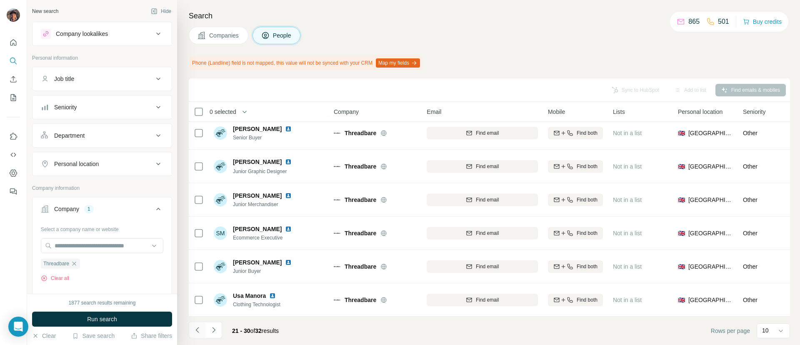
click at [199, 330] on icon "Navigate to previous page" at bounding box center [197, 329] width 8 height 8
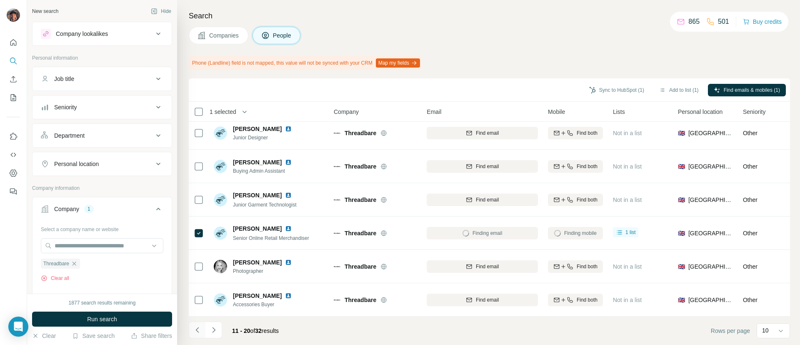
click at [197, 323] on button "Navigate to previous page" at bounding box center [197, 329] width 17 height 17
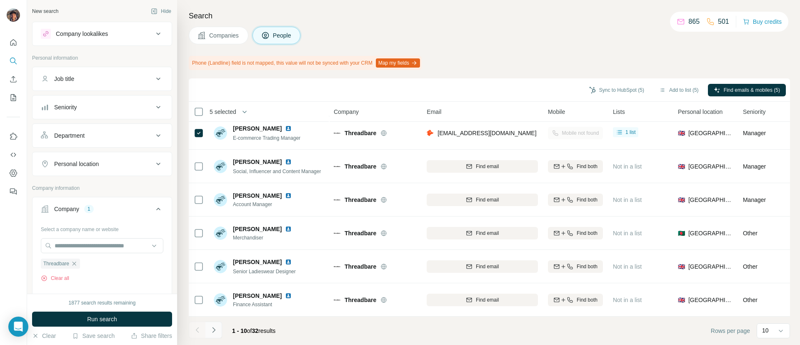
click at [213, 322] on button "Navigate to next page" at bounding box center [213, 329] width 17 height 17
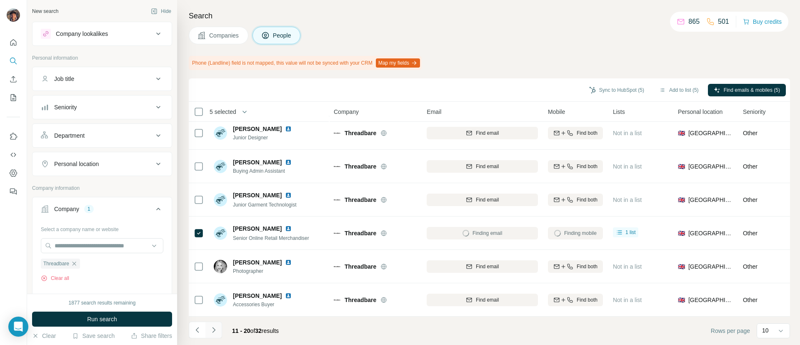
click at [210, 331] on icon "Navigate to next page" at bounding box center [214, 329] width 8 height 8
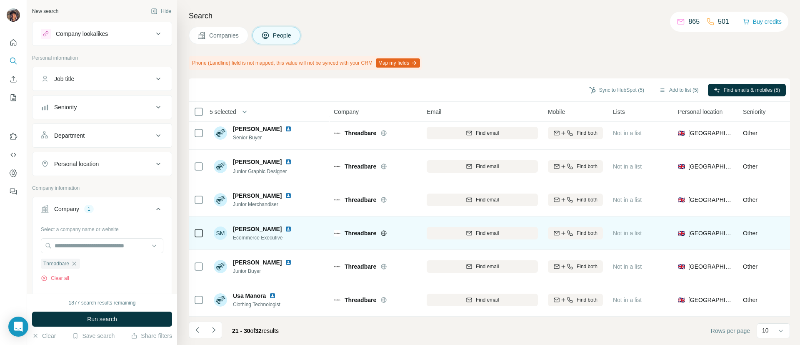
click at [558, 221] on div "Find both" at bounding box center [575, 232] width 55 height 23
click at [570, 230] on icon "button" at bounding box center [569, 232] width 5 height 5
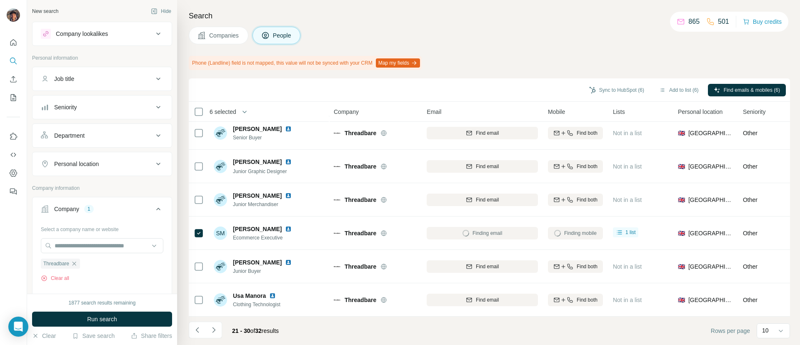
click at [233, 330] on span "21 - 30" at bounding box center [241, 330] width 18 height 7
click at [191, 330] on button "Navigate to previous page" at bounding box center [197, 329] width 17 height 17
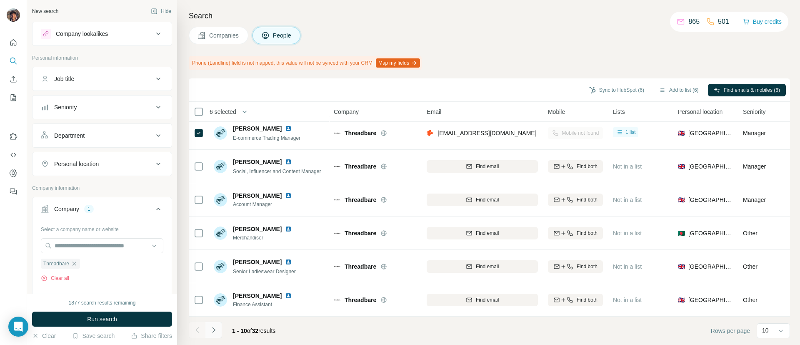
click at [219, 327] on button "Navigate to next page" at bounding box center [213, 329] width 17 height 17
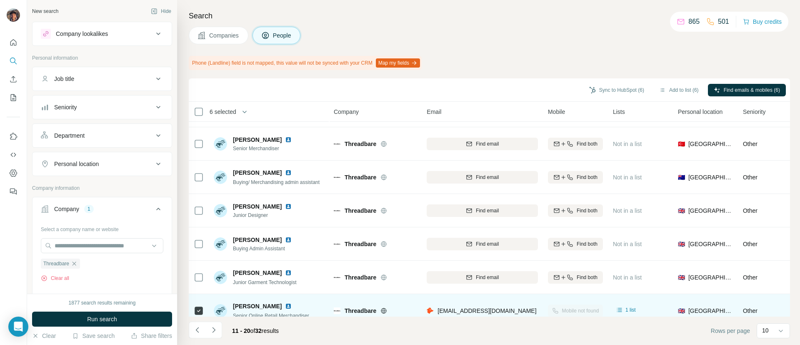
scroll to position [0, 0]
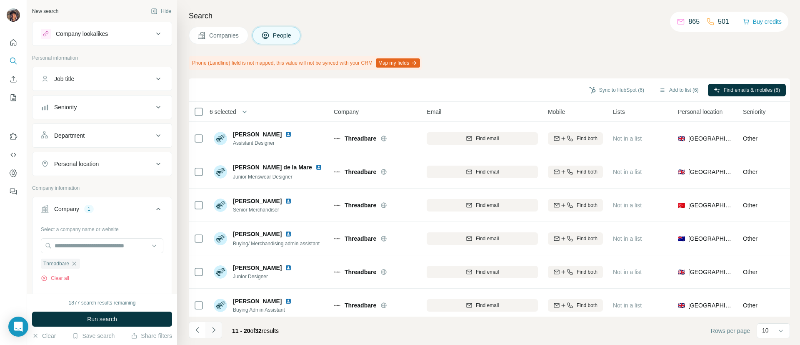
click at [212, 326] on icon "Navigate to next page" at bounding box center [214, 329] width 8 height 8
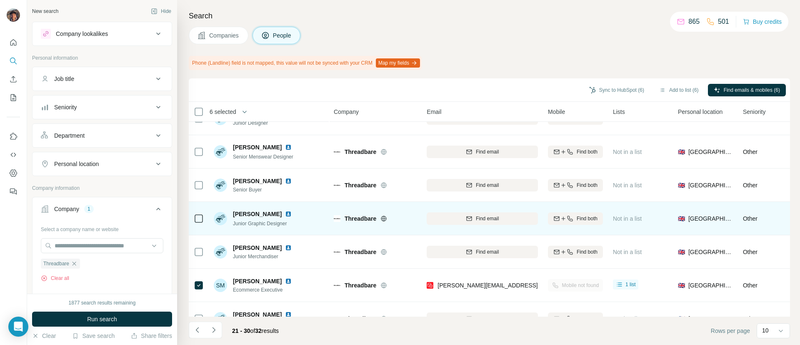
scroll to position [145, 0]
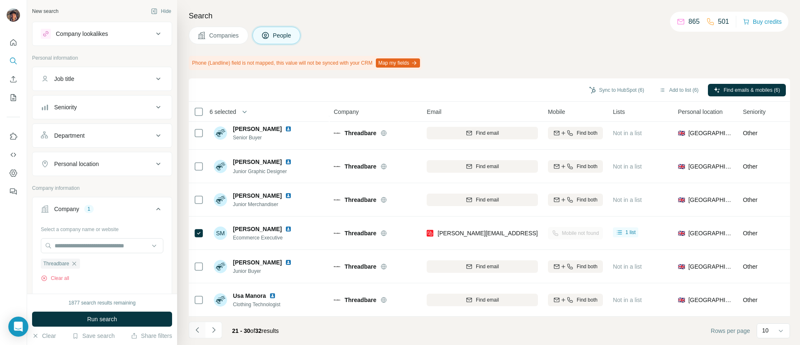
click at [203, 332] on button "Navigate to previous page" at bounding box center [197, 329] width 17 height 17
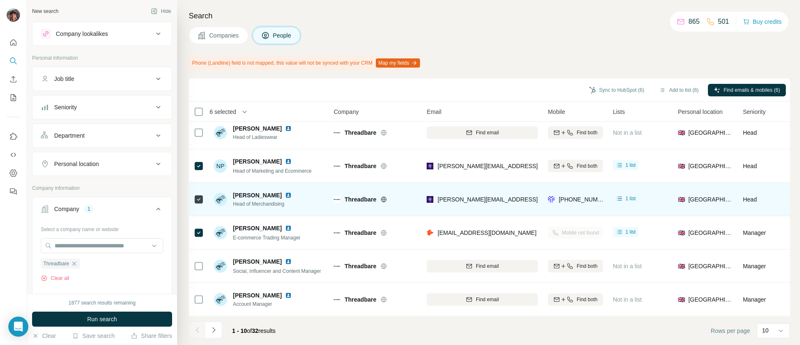
scroll to position [0, 0]
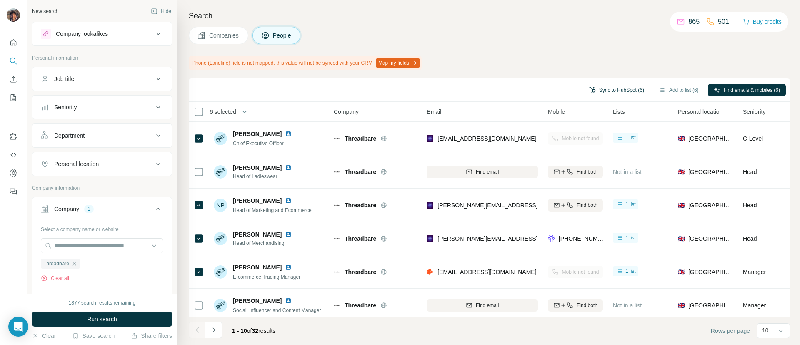
click at [603, 89] on button "Sync to HubSpot (6)" at bounding box center [616, 90] width 67 height 12
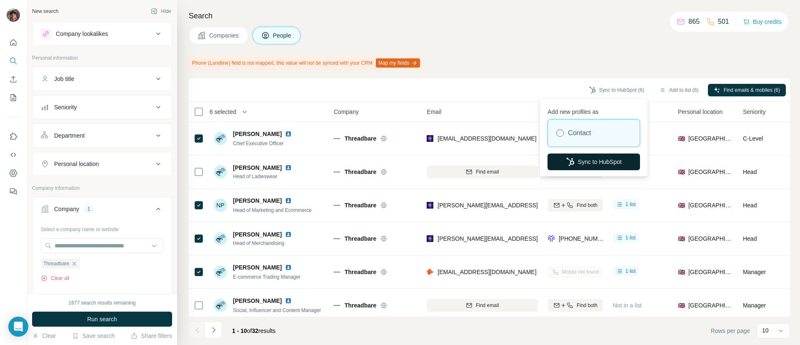
click at [581, 161] on button "Sync to HubSpot" at bounding box center [593, 161] width 92 height 17
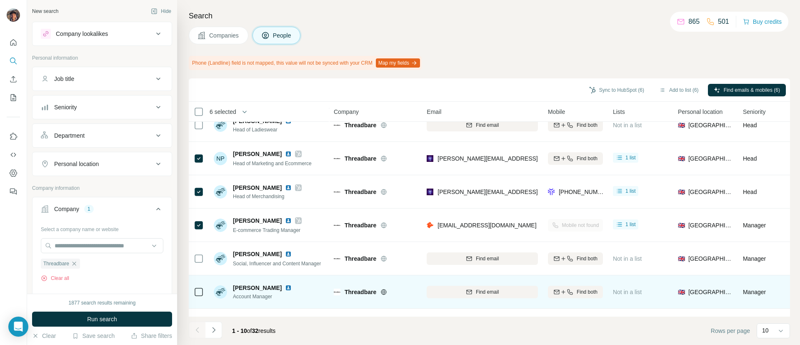
scroll to position [20, 0]
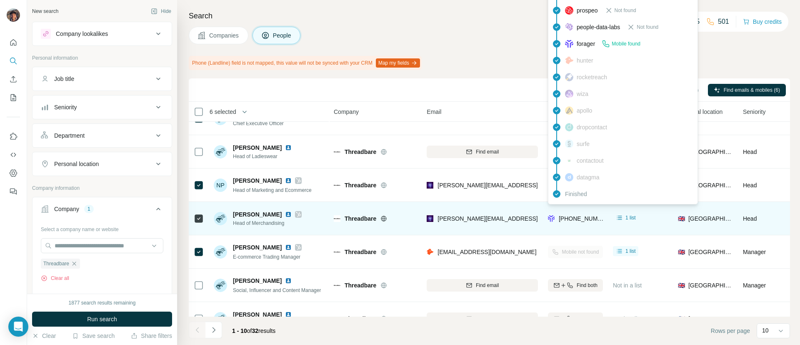
click at [582, 220] on span "+447738549482" at bounding box center [585, 218] width 52 height 7
copy tr "+447738549482"
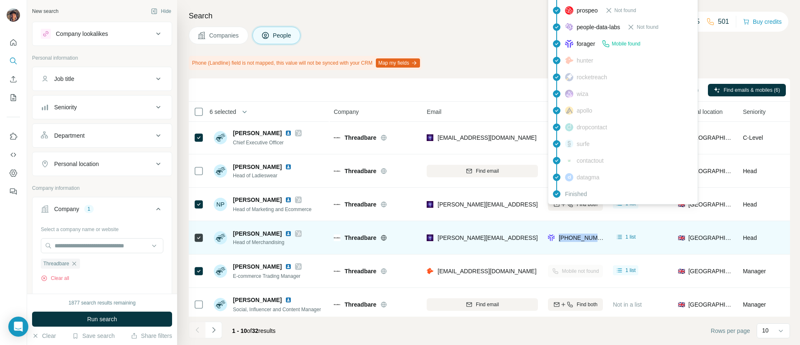
scroll to position [0, 0]
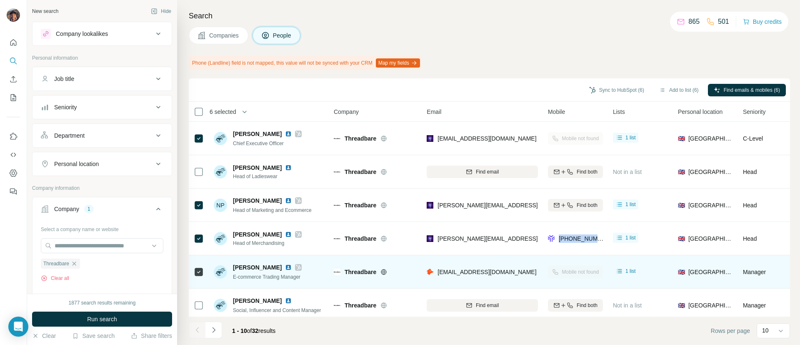
drag, startPoint x: 303, startPoint y: 286, endPoint x: 295, endPoint y: 280, distance: 9.3
click at [303, 285] on td "Alexandra Lazowska E-commerce Trading Manager" at bounding box center [269, 271] width 121 height 33
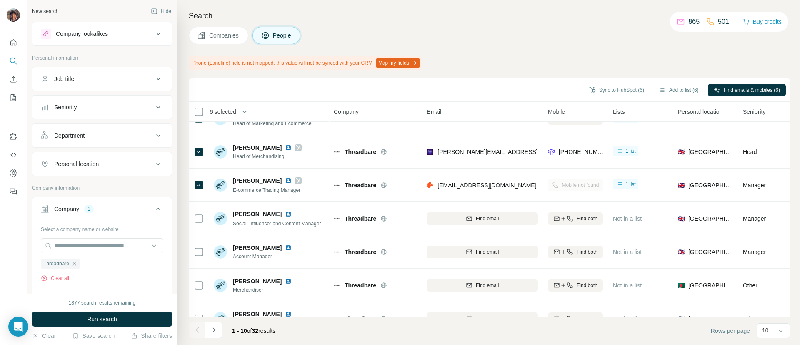
scroll to position [145, 0]
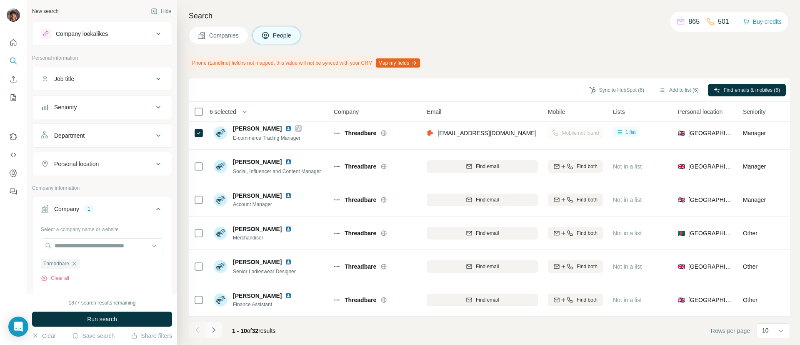
click at [211, 328] on icon "Navigate to next page" at bounding box center [214, 329] width 8 height 8
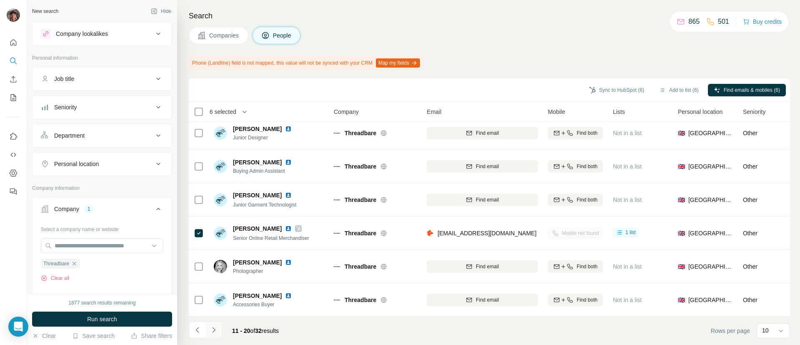
click at [216, 335] on button "Navigate to next page" at bounding box center [213, 329] width 17 height 17
click at [217, 325] on icon "Navigate to next page" at bounding box center [214, 329] width 8 height 8
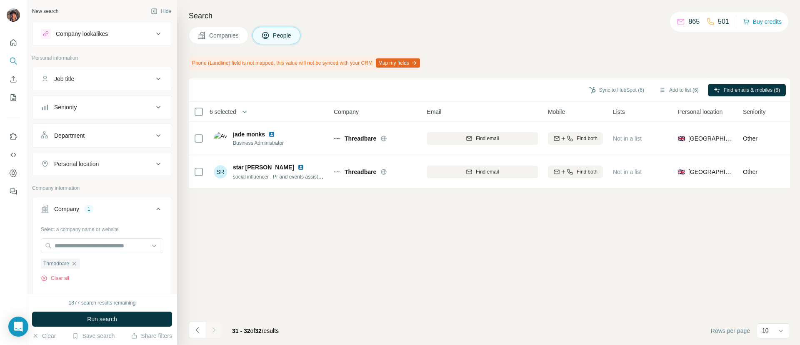
scroll to position [0, 0]
click at [215, 40] on button "Companies" at bounding box center [219, 35] width 60 height 17
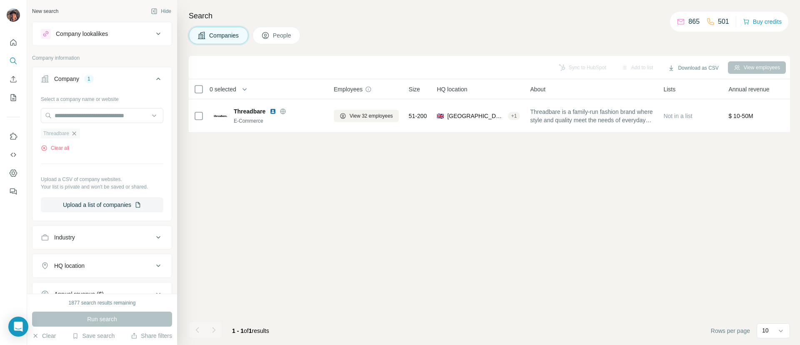
click at [74, 133] on icon "button" at bounding box center [74, 133] width 7 height 7
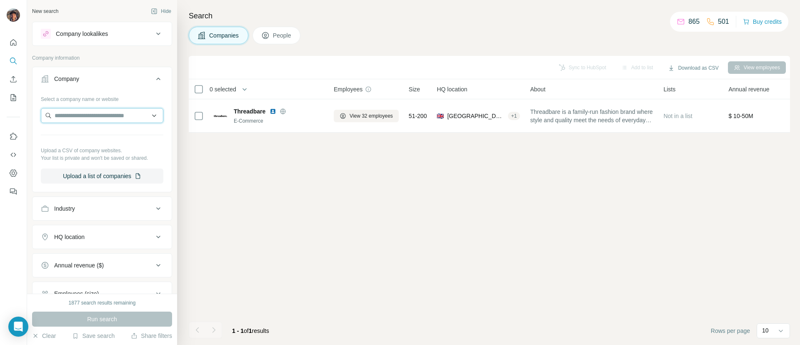
click at [90, 114] on input "text" at bounding box center [102, 115] width 122 height 15
paste input "**********"
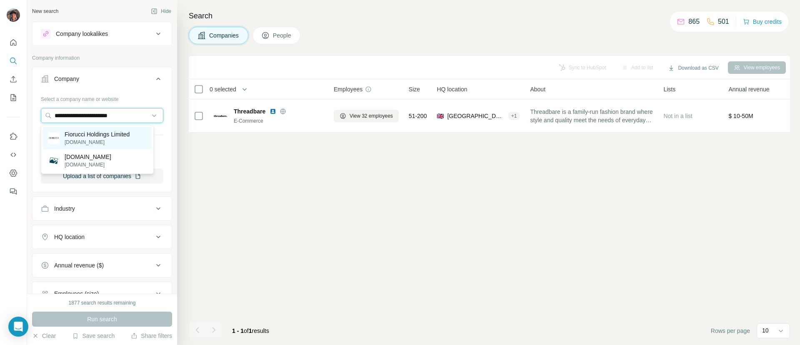
type input "**********"
click at [103, 140] on p "fiorucci.com" at bounding box center [97, 141] width 65 height 7
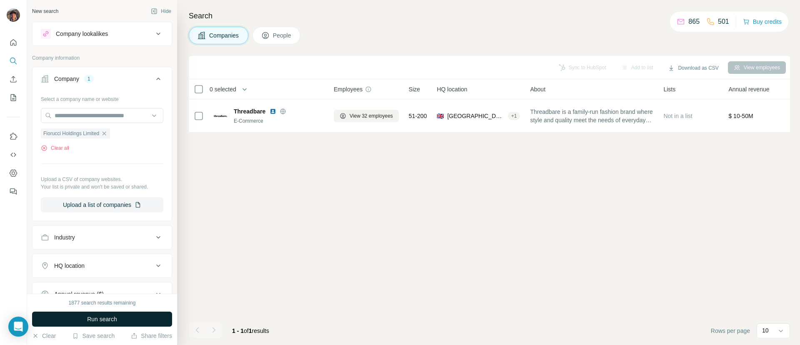
click at [103, 316] on span "Run search" at bounding box center [102, 319] width 30 height 8
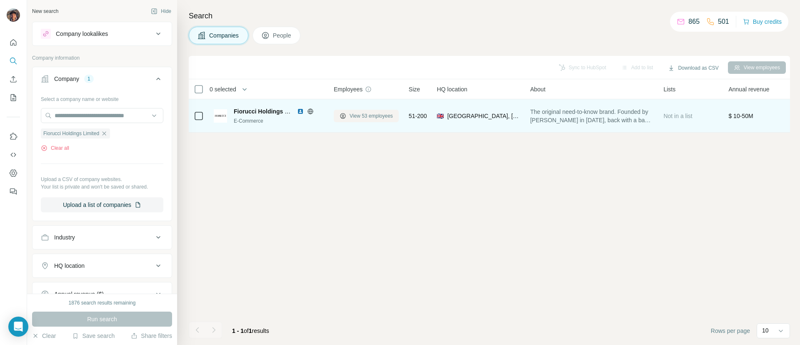
click at [393, 113] on span "View 53 employees" at bounding box center [371, 115] width 43 height 7
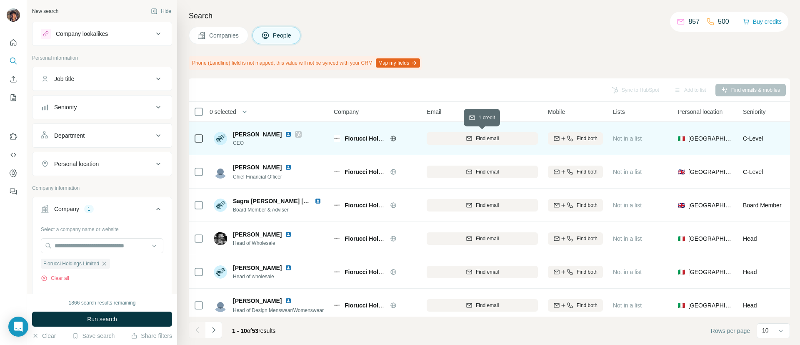
click at [521, 143] on button "Find email" at bounding box center [482, 138] width 111 height 12
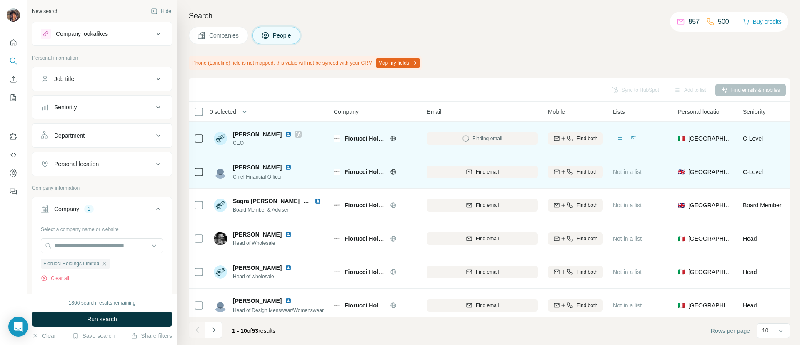
click at [545, 171] on td "Find both" at bounding box center [575, 171] width 65 height 33
click at [546, 171] on td "Find both" at bounding box center [575, 171] width 65 height 33
click at [567, 163] on div "Find both" at bounding box center [575, 171] width 55 height 23
click at [557, 170] on icon "button" at bounding box center [556, 171] width 7 height 7
click at [389, 172] on div "Fiorucci Holdings Limited" at bounding box center [381, 171] width 72 height 8
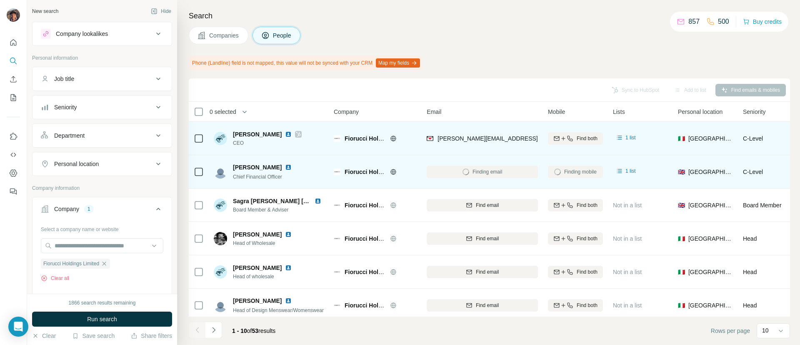
click at [400, 172] on div at bounding box center [403, 171] width 7 height 7
click at [393, 172] on icon at bounding box center [393, 171] width 7 height 7
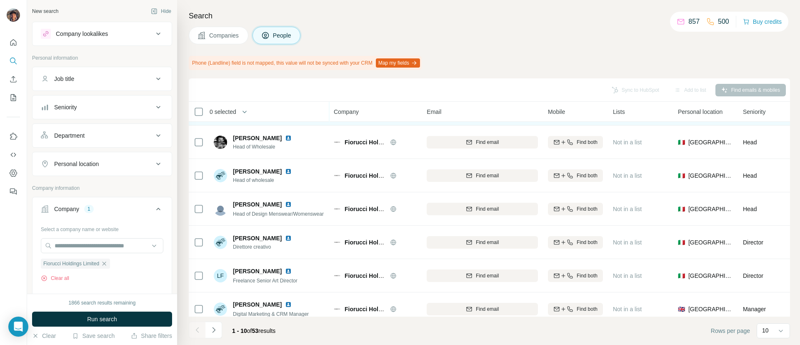
scroll to position [145, 0]
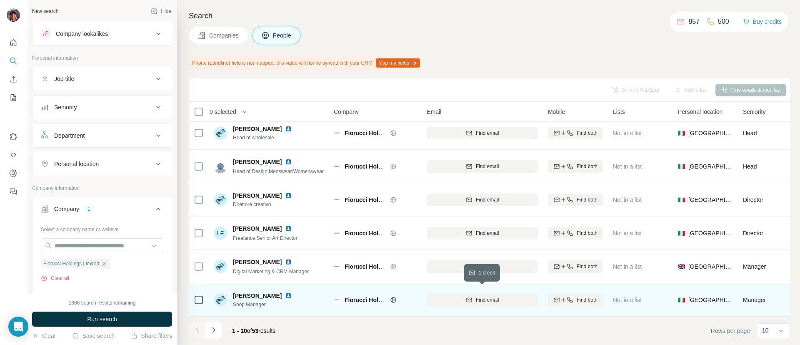
click at [472, 297] on button "Find email" at bounding box center [482, 299] width 111 height 12
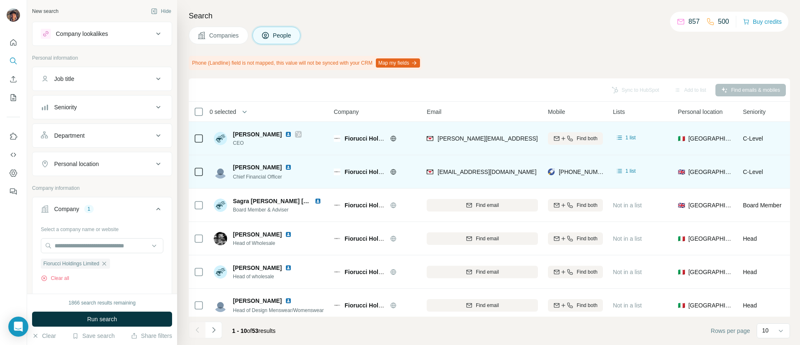
click at [200, 180] on div at bounding box center [199, 171] width 10 height 23
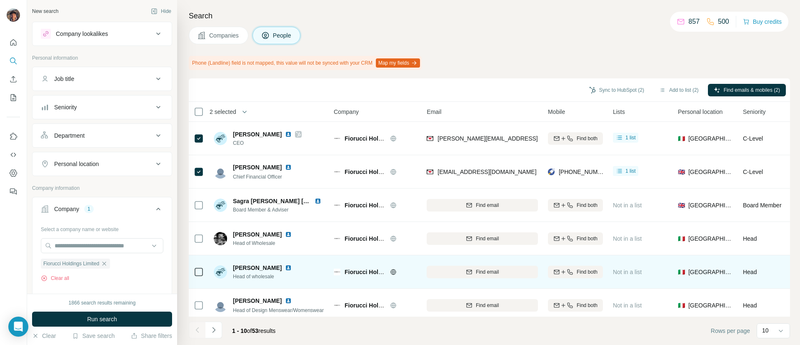
scroll to position [145, 0]
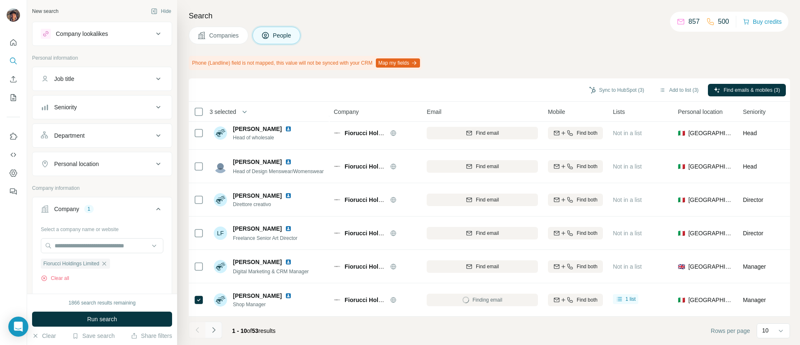
click at [217, 330] on icon "Navigate to next page" at bounding box center [214, 329] width 8 height 8
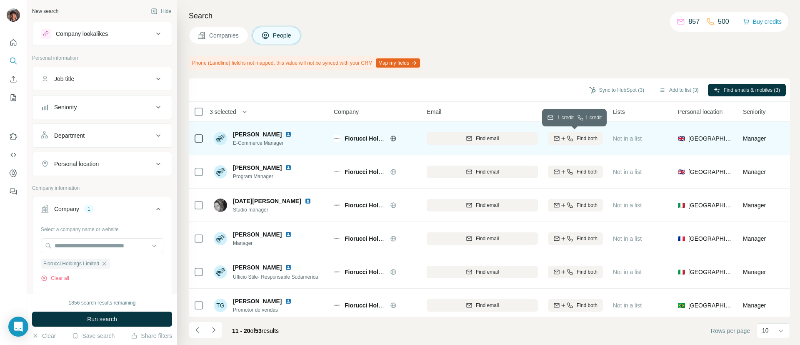
click at [580, 143] on button "Find both" at bounding box center [575, 138] width 55 height 12
click at [199, 142] on icon at bounding box center [199, 138] width 10 height 10
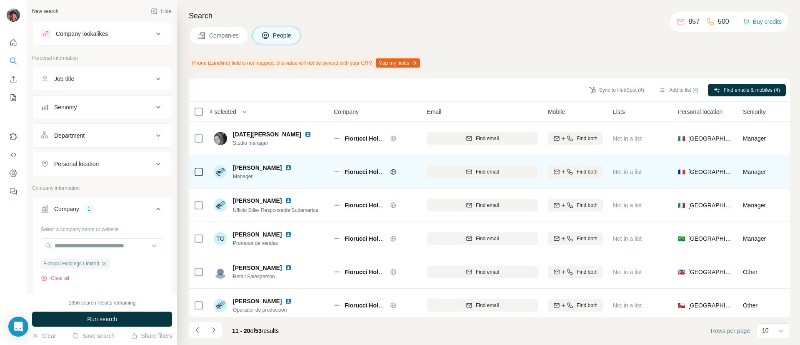
scroll to position [145, 0]
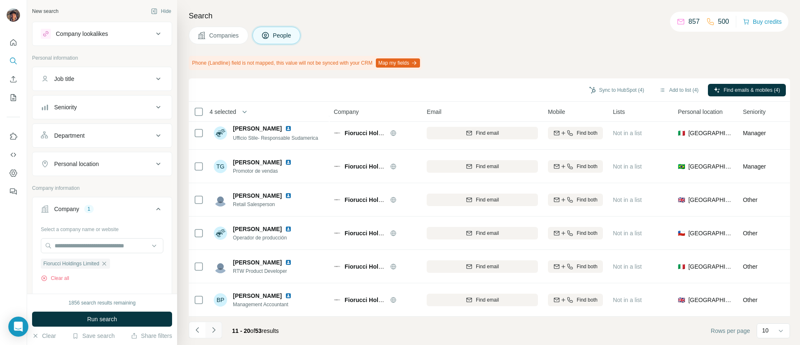
click at [220, 329] on button "Navigate to next page" at bounding box center [213, 329] width 17 height 17
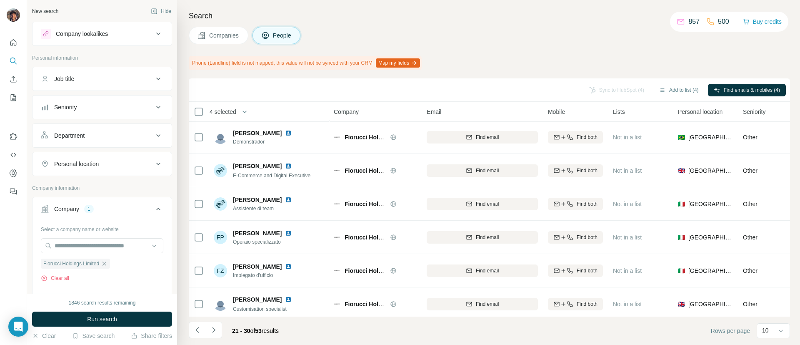
scroll to position [0, 0]
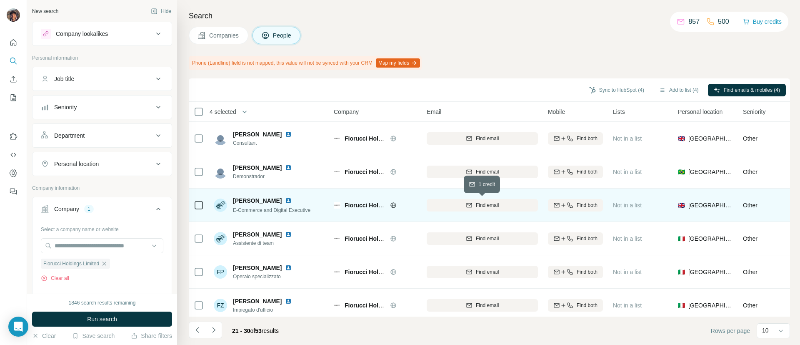
click at [508, 205] on div "Find email" at bounding box center [482, 204] width 111 height 7
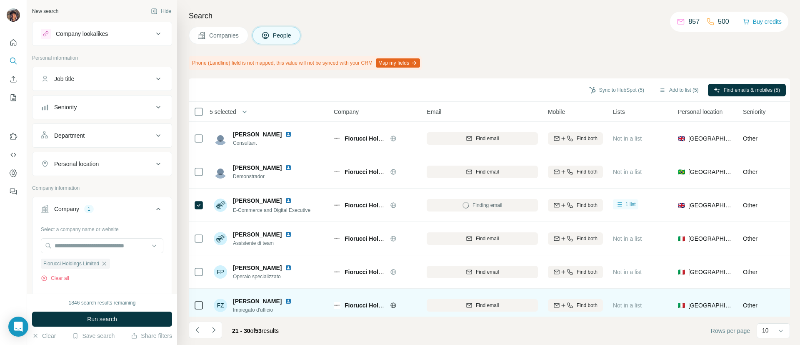
scroll to position [145, 0]
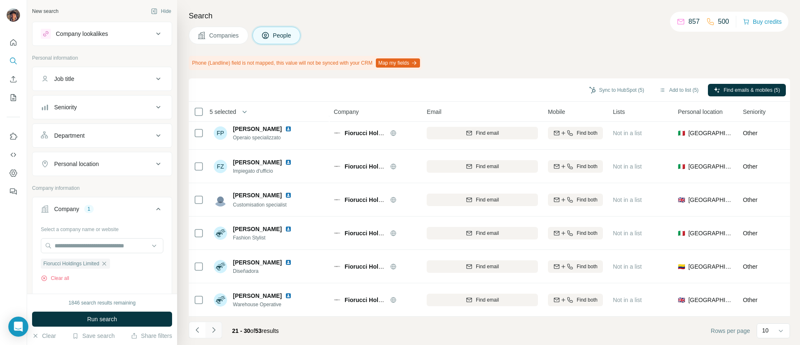
click at [220, 331] on button "Navigate to next page" at bounding box center [213, 329] width 17 height 17
click at [220, 328] on button "Navigate to next page" at bounding box center [213, 329] width 17 height 17
click at [211, 331] on icon "Navigate to next page" at bounding box center [214, 329] width 8 height 8
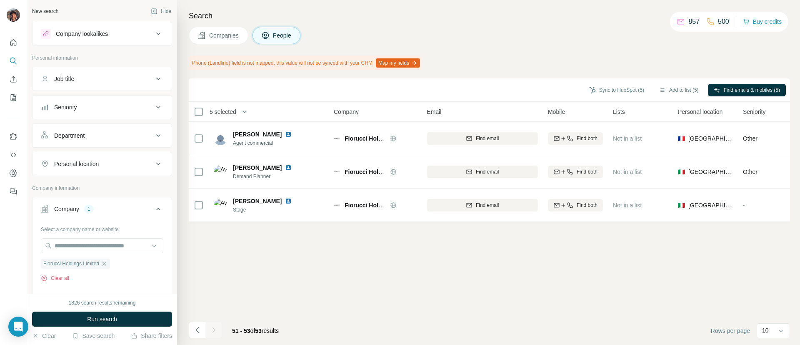
scroll to position [0, 0]
click at [199, 330] on icon "Navigate to previous page" at bounding box center [197, 329] width 8 height 8
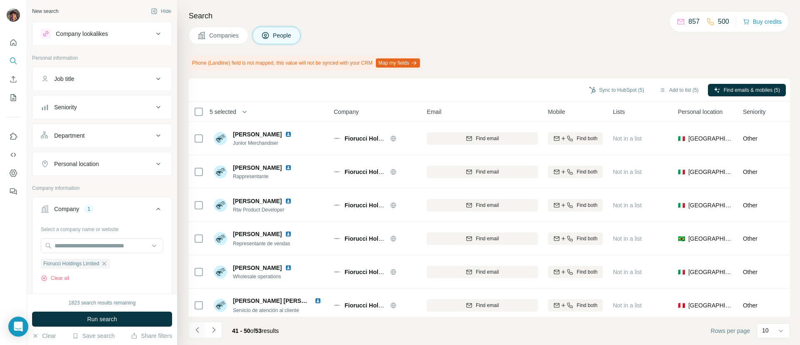
click at [195, 330] on icon "Navigate to previous page" at bounding box center [197, 329] width 8 height 8
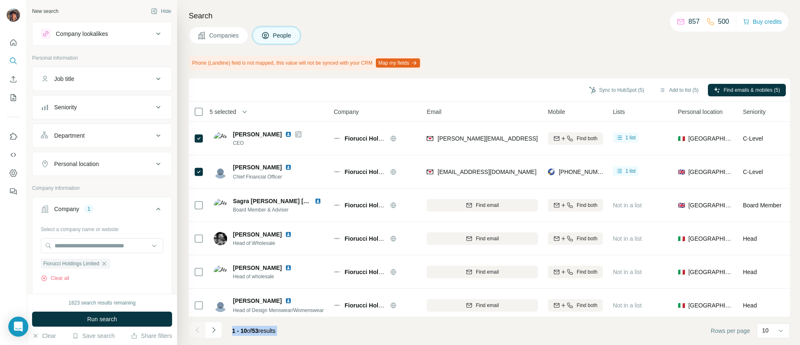
click at [195, 330] on div at bounding box center [197, 329] width 17 height 17
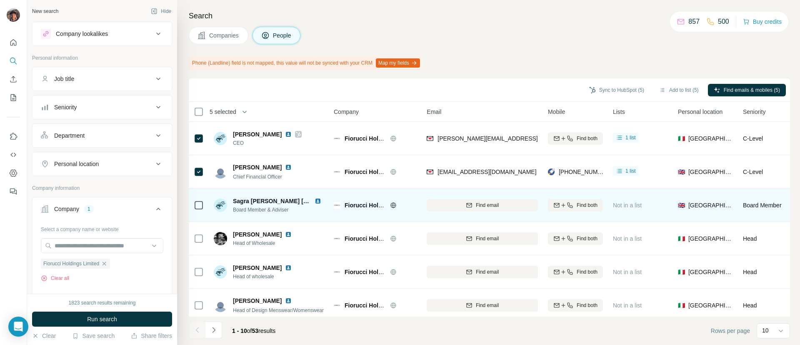
click at [427, 195] on div "Find email" at bounding box center [482, 204] width 111 height 23
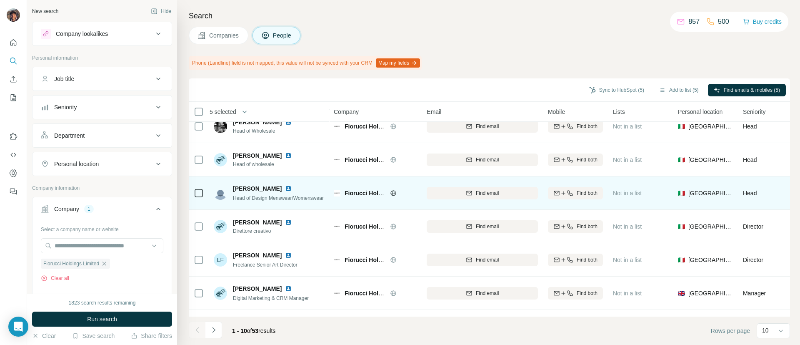
scroll to position [145, 0]
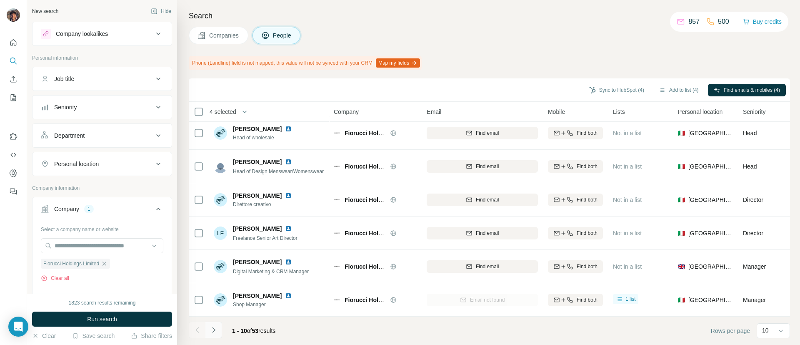
click at [221, 332] on button "Navigate to next page" at bounding box center [213, 329] width 17 height 17
click at [217, 325] on icon "Navigate to next page" at bounding box center [214, 329] width 8 height 8
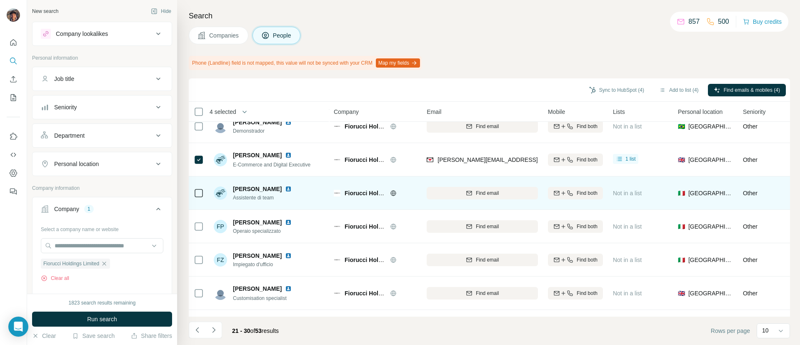
scroll to position [0, 0]
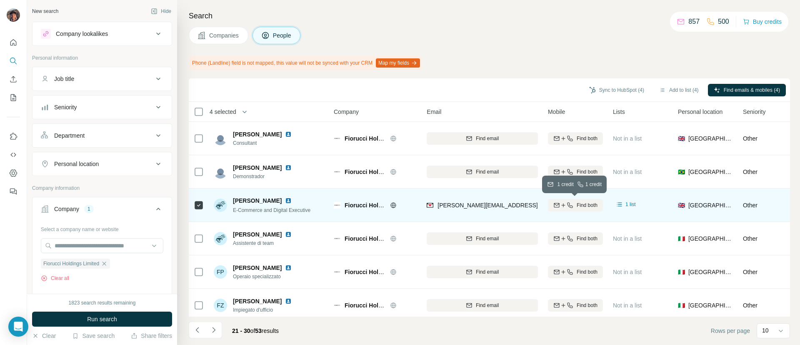
click at [556, 201] on div "Find both" at bounding box center [575, 204] width 55 height 7
click at [216, 330] on icon "Navigate to next page" at bounding box center [214, 329] width 8 height 8
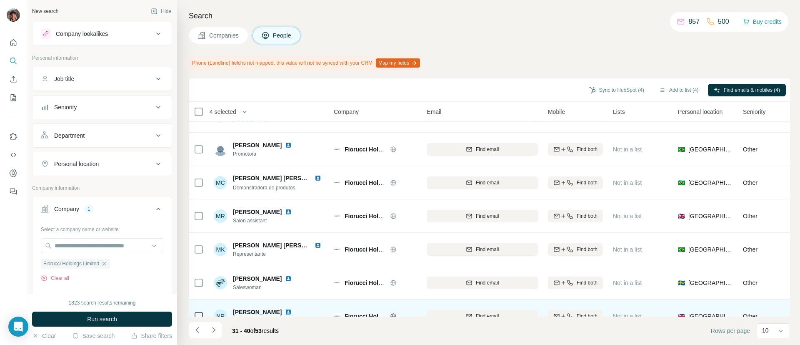
scroll to position [145, 0]
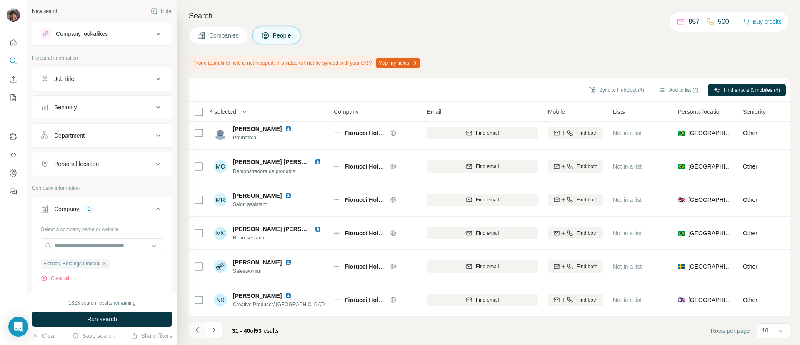
click at [203, 325] on button "Navigate to previous page" at bounding box center [197, 329] width 17 height 17
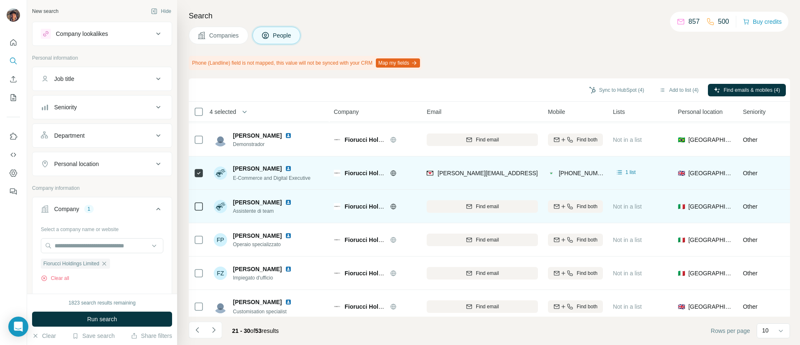
scroll to position [0, 0]
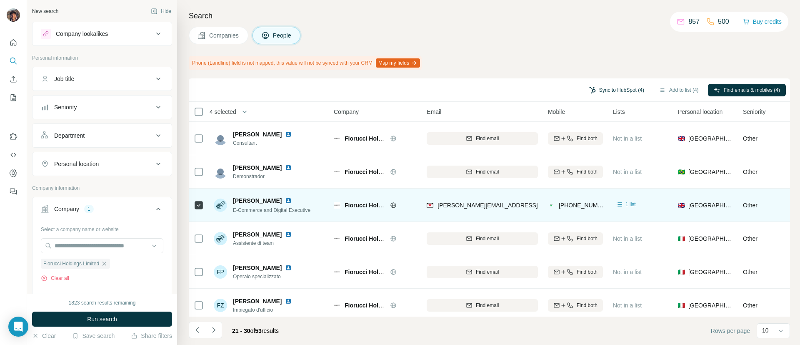
click at [593, 89] on button "Sync to HubSpot (4)" at bounding box center [616, 90] width 67 height 12
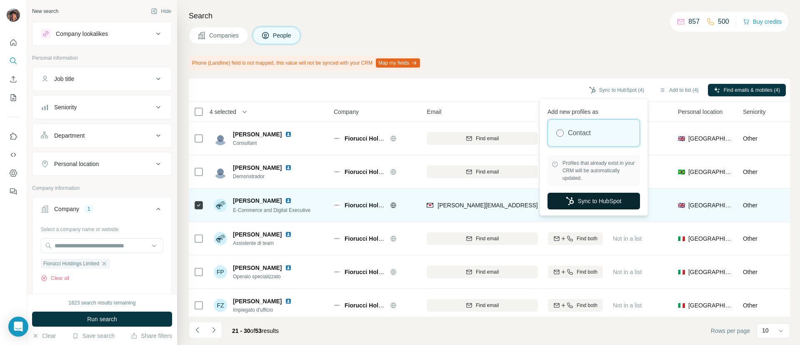
click at [583, 199] on button "Sync to HubSpot" at bounding box center [593, 200] width 92 height 17
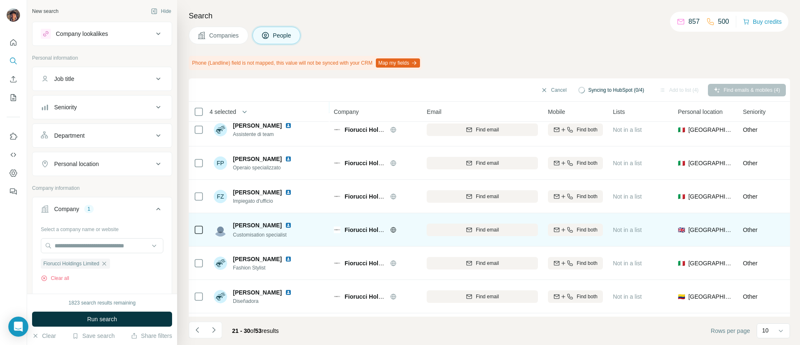
scroll to position [145, 0]
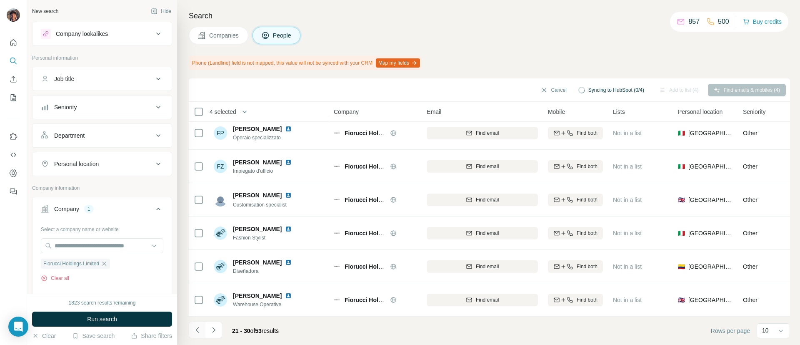
click at [199, 329] on icon "Navigate to previous page" at bounding box center [197, 329] width 8 height 8
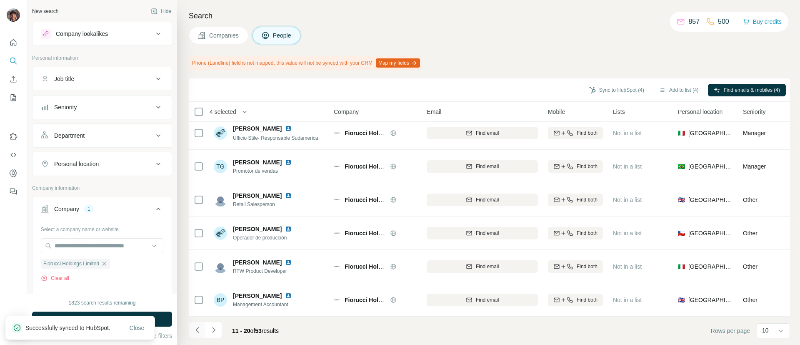
click at [197, 326] on icon "Navigate to previous page" at bounding box center [197, 329] width 8 height 8
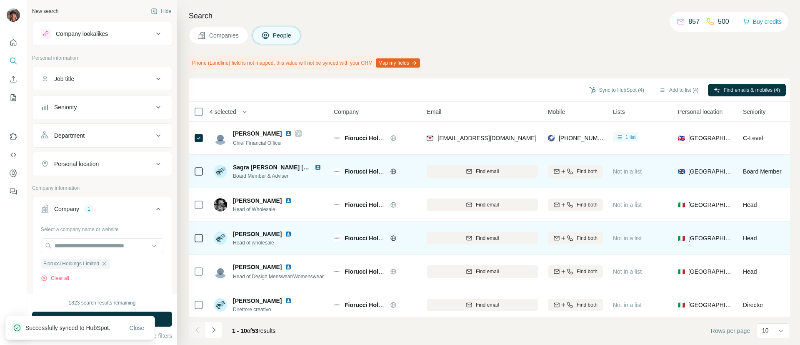
scroll to position [0, 0]
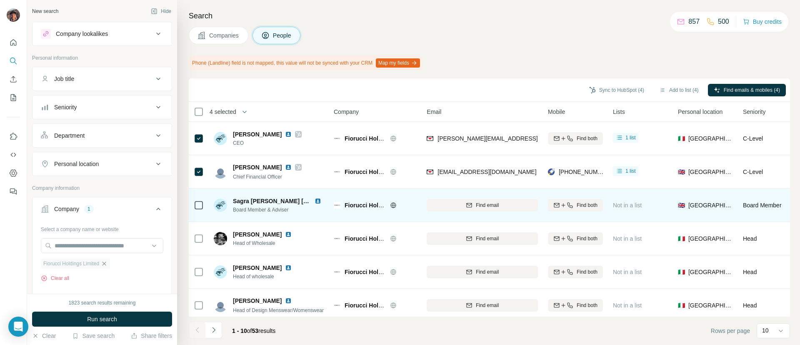
click at [107, 265] on icon "button" at bounding box center [104, 263] width 7 height 7
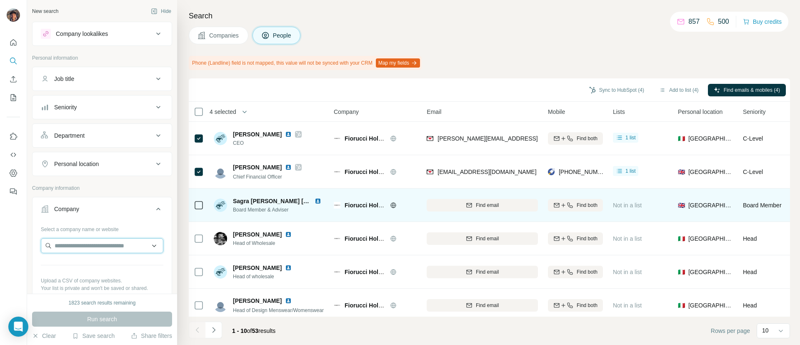
click at [104, 242] on input "text" at bounding box center [102, 245] width 122 height 15
paste input "**********"
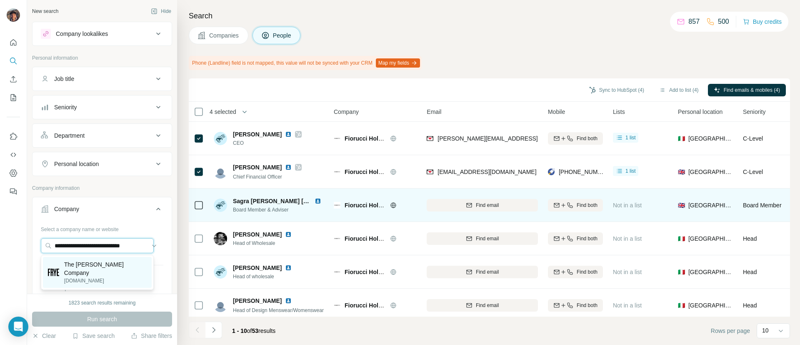
type input "**********"
click at [107, 264] on p "The Frye Company" at bounding box center [105, 268] width 82 height 17
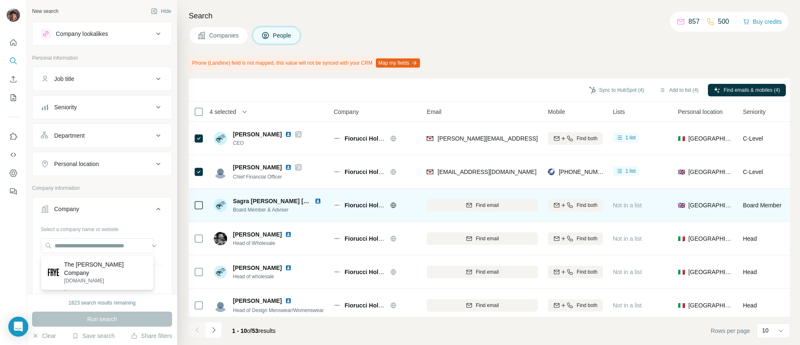
scroll to position [0, 0]
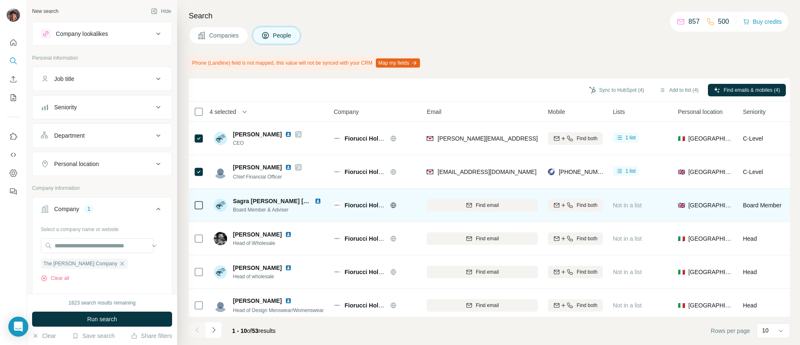
click at [111, 325] on button "Run search" at bounding box center [102, 318] width 140 height 15
click at [111, 315] on div "Run search" at bounding box center [102, 318] width 140 height 15
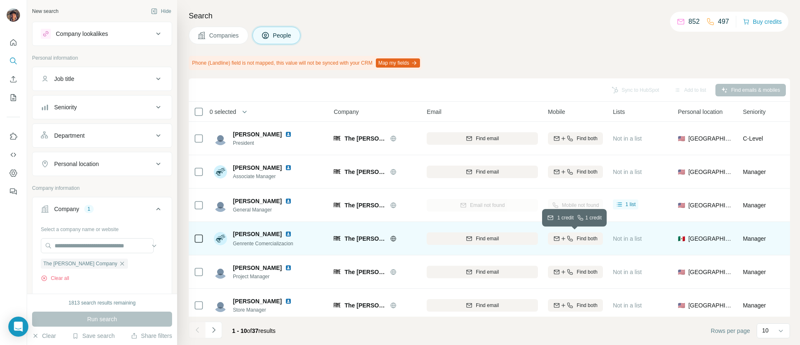
click at [576, 232] on button "Find both" at bounding box center [575, 238] width 55 height 12
click at [477, 235] on div "Finding email" at bounding box center [482, 238] width 111 height 23
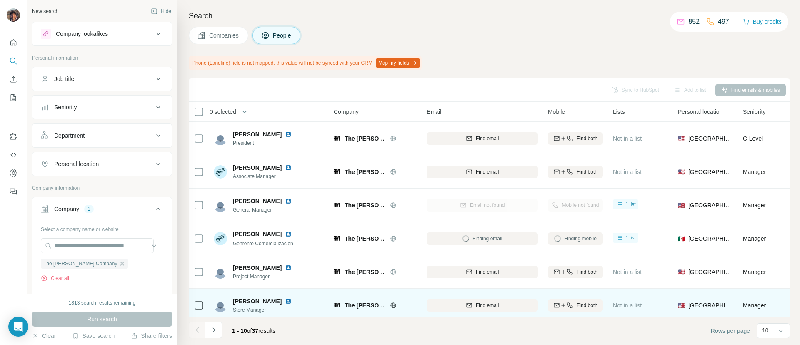
scroll to position [62, 0]
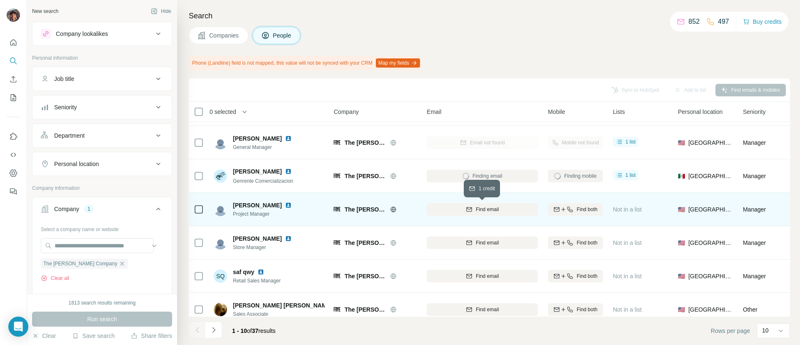
click at [445, 209] on div "Find email" at bounding box center [482, 208] width 111 height 7
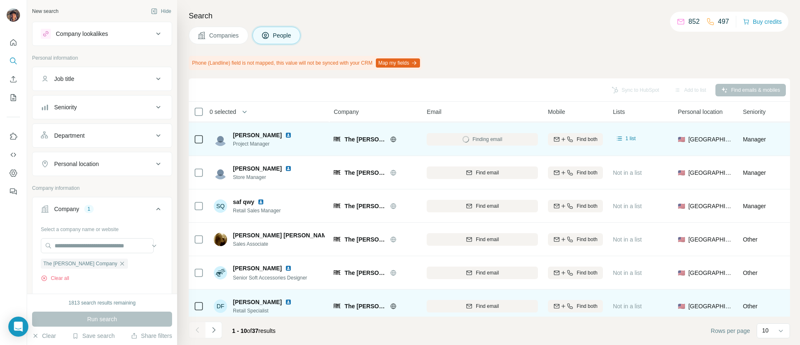
scroll to position [145, 0]
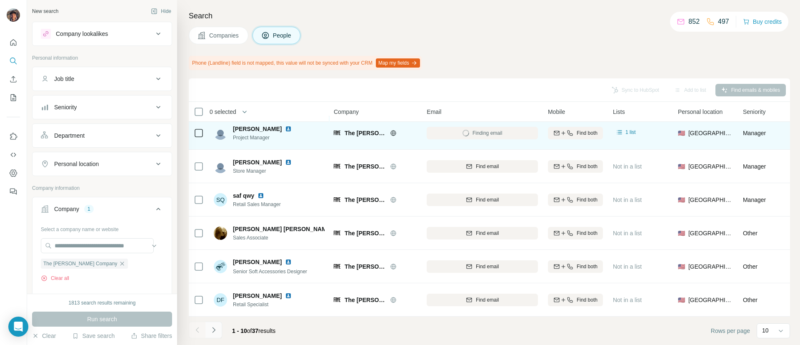
click at [215, 332] on icon "Navigate to next page" at bounding box center [214, 329] width 8 height 8
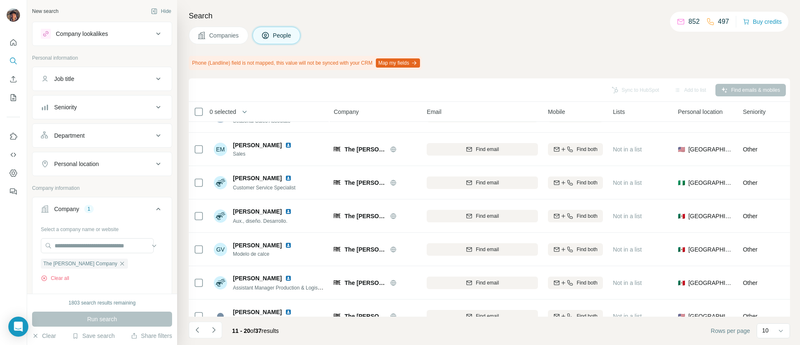
scroll to position [0, 0]
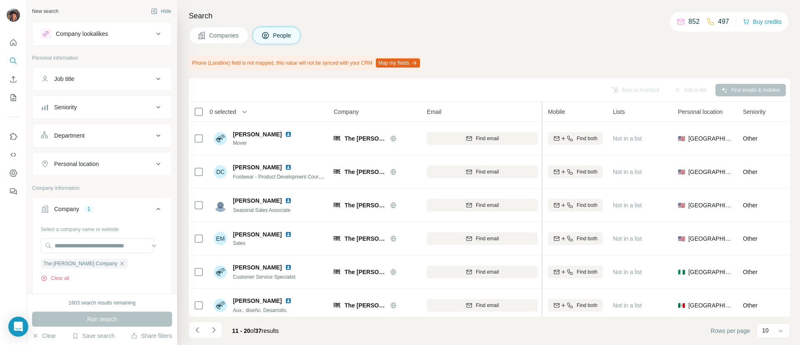
click at [542, 171] on div at bounding box center [541, 278] width 3 height 353
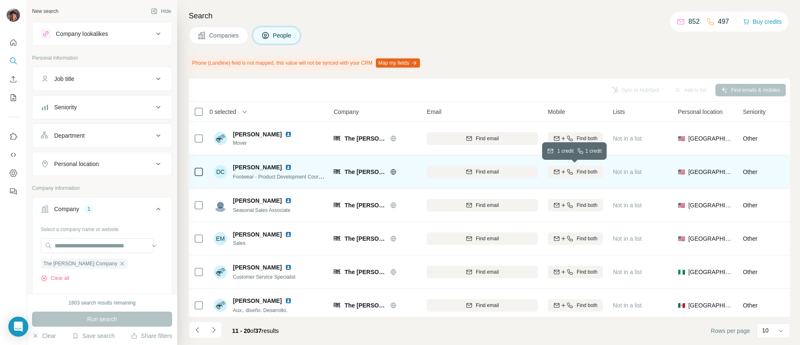
click at [551, 171] on div "Find both" at bounding box center [575, 171] width 55 height 7
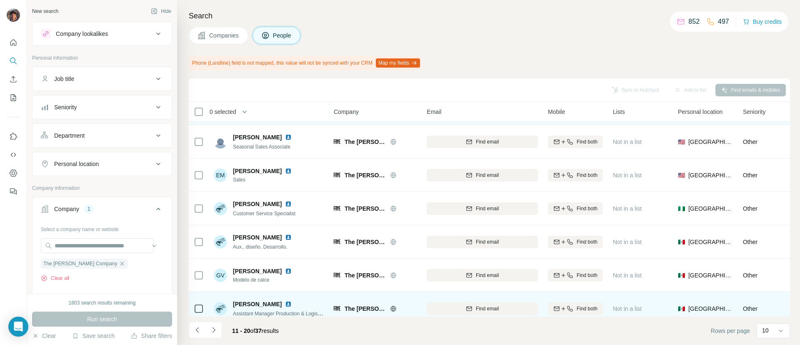
scroll to position [125, 0]
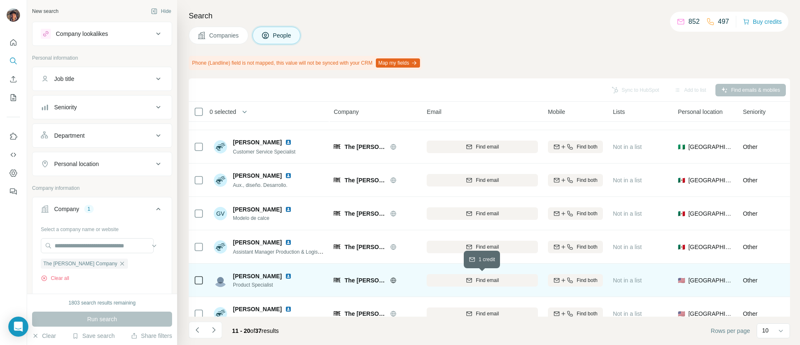
click at [437, 281] on div "Find email" at bounding box center [482, 279] width 111 height 7
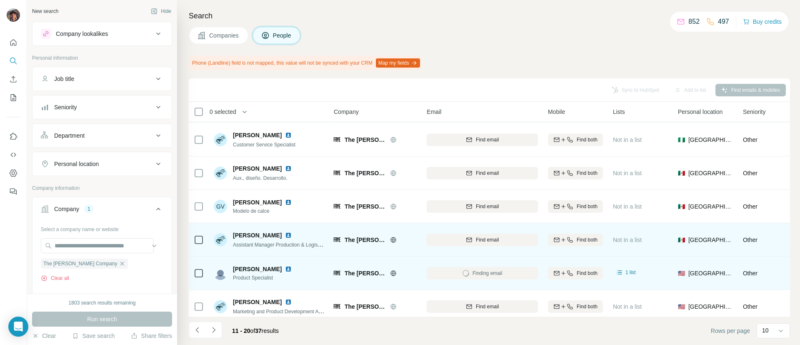
scroll to position [145, 0]
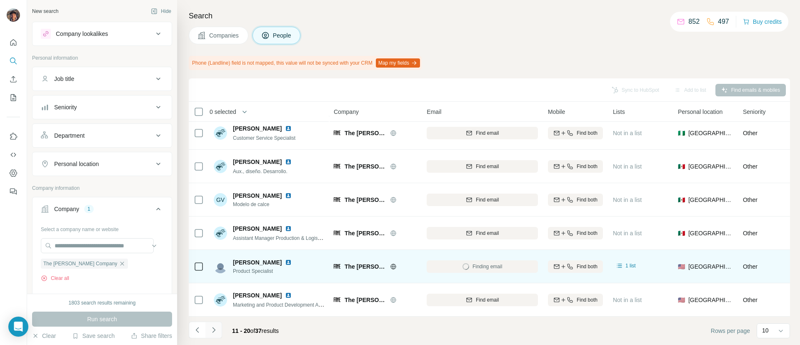
click at [217, 325] on icon "Navigate to next page" at bounding box center [214, 329] width 8 height 8
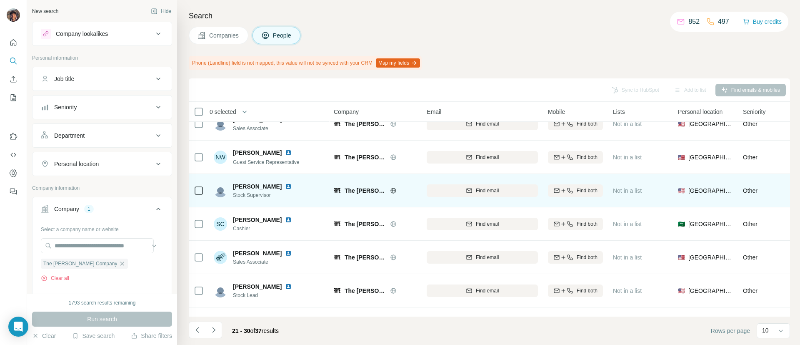
scroll to position [0, 0]
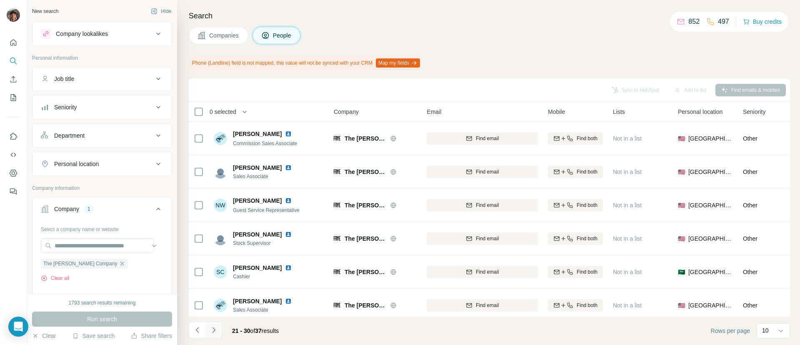
click at [217, 334] on button "Navigate to next page" at bounding box center [213, 329] width 17 height 17
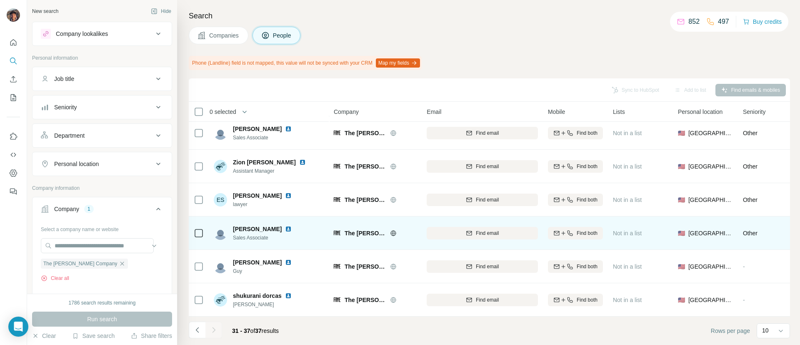
scroll to position [45, 0]
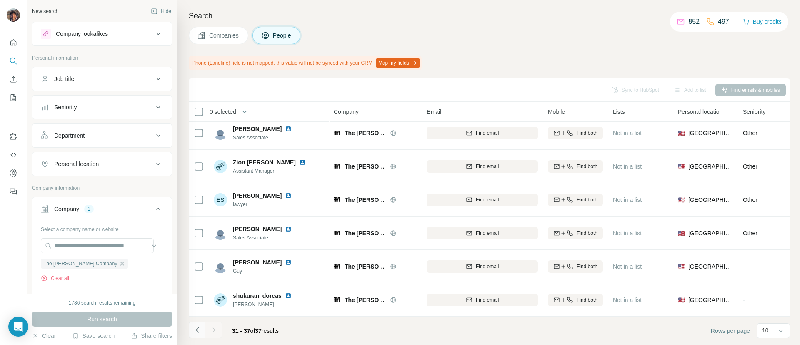
click at [190, 331] on button "Navigate to previous page" at bounding box center [197, 329] width 17 height 17
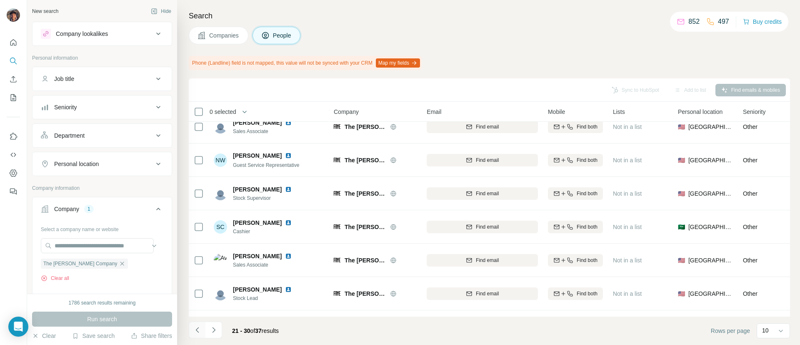
click at [190, 331] on button "Navigate to previous page" at bounding box center [197, 329] width 17 height 17
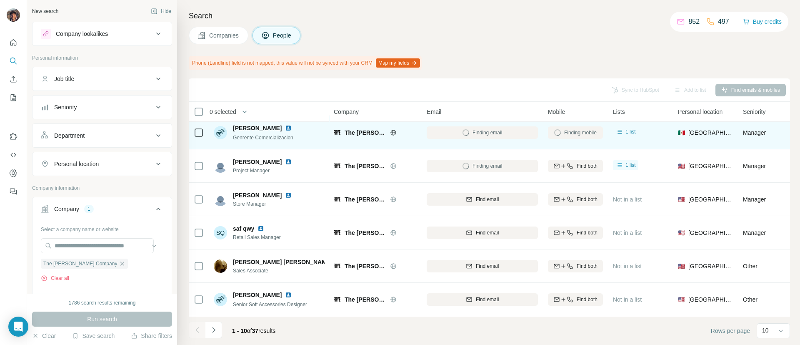
scroll to position [125, 0]
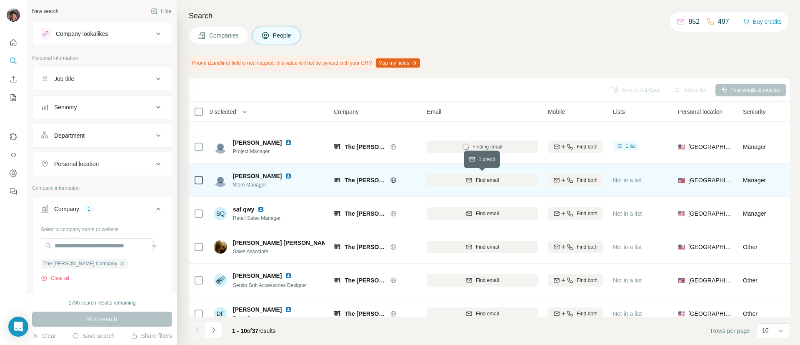
click at [465, 180] on div "Find email" at bounding box center [482, 179] width 111 height 7
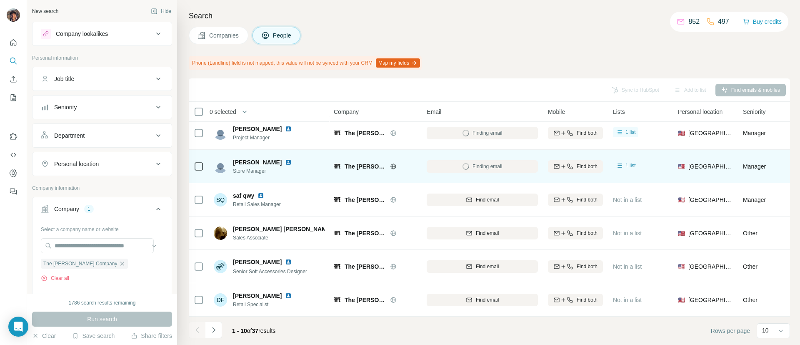
scroll to position [145, 0]
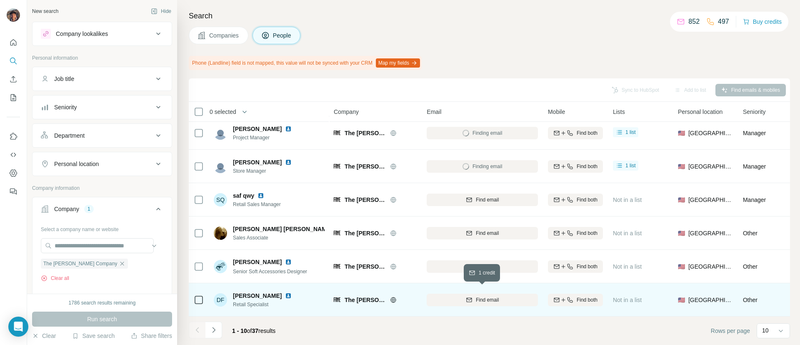
click at [461, 296] on div "Find email" at bounding box center [482, 299] width 111 height 7
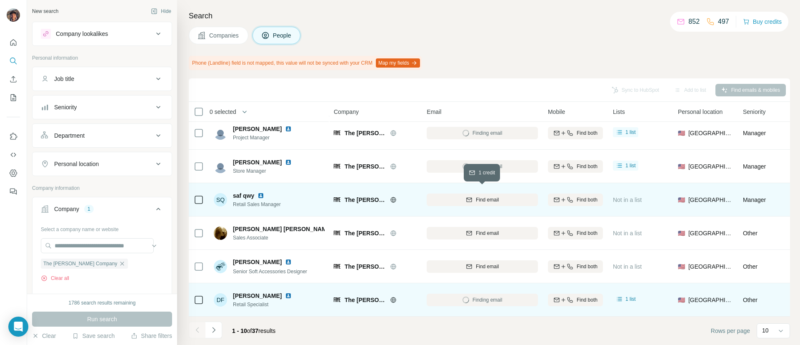
click at [449, 196] on div "Find email" at bounding box center [482, 199] width 111 height 7
click at [215, 321] on button "Navigate to next page" at bounding box center [213, 329] width 17 height 17
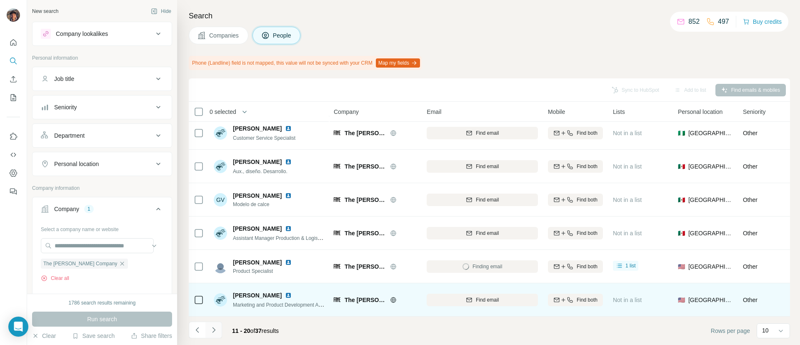
click at [220, 332] on button "Navigate to next page" at bounding box center [213, 329] width 17 height 17
click at [208, 328] on button "Navigate to next page" at bounding box center [213, 329] width 17 height 17
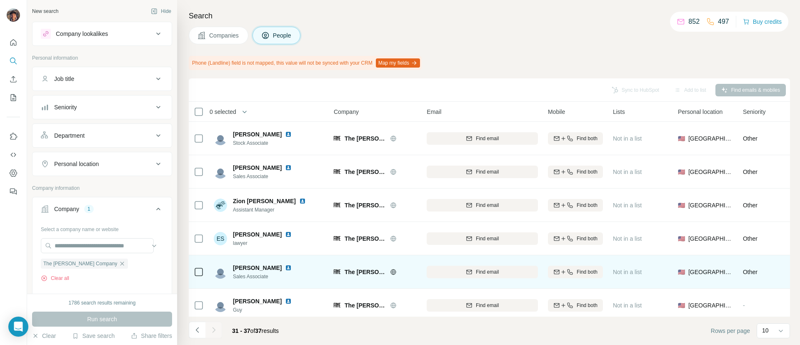
scroll to position [45, 0]
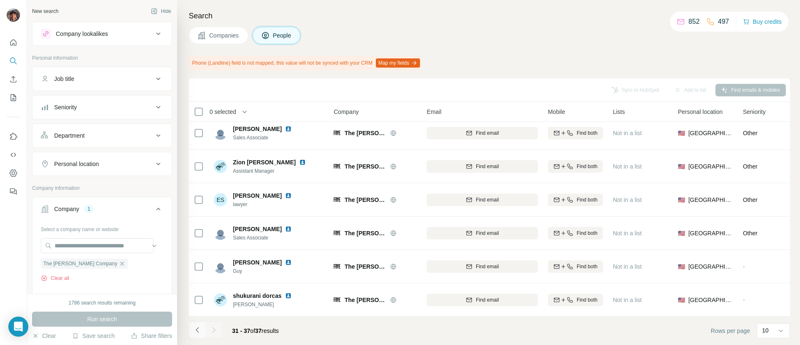
click at [190, 334] on button "Navigate to previous page" at bounding box center [197, 329] width 17 height 17
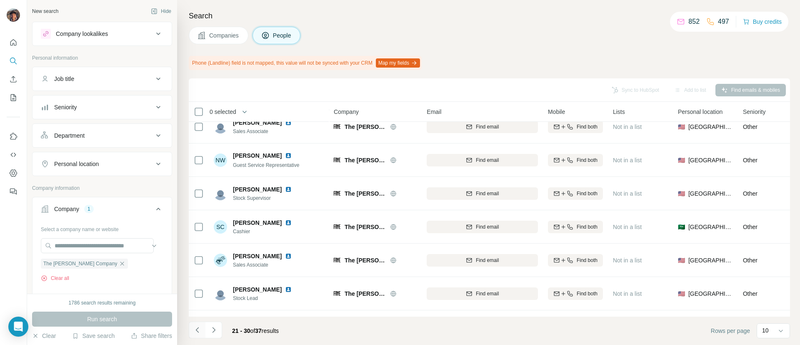
click at [190, 334] on button "Navigate to previous page" at bounding box center [197, 329] width 17 height 17
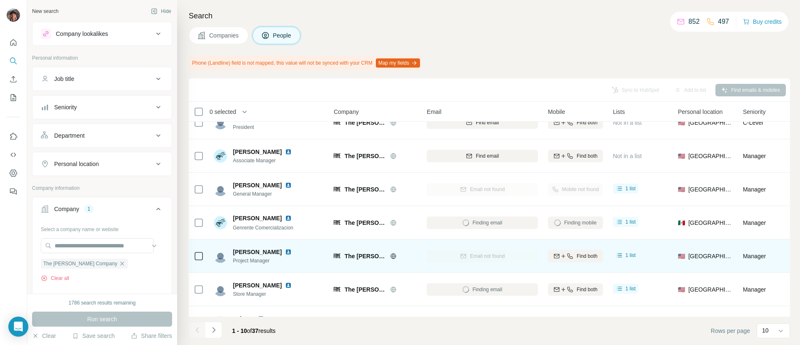
scroll to position [0, 0]
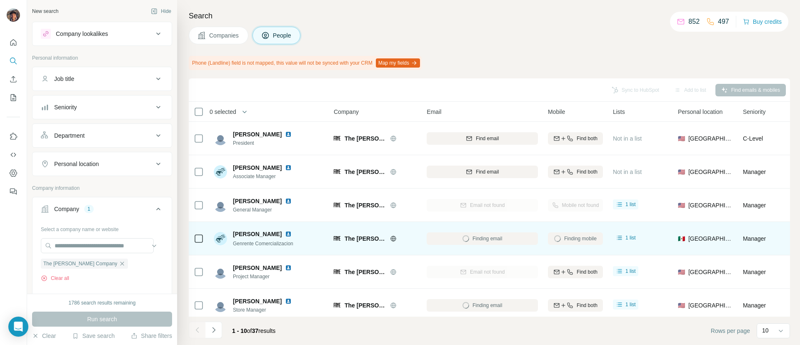
drag, startPoint x: 302, startPoint y: 231, endPoint x: 295, endPoint y: 227, distance: 8.6
click at [295, 227] on div "Jorge SERNA Genrente Comercializacion" at bounding box center [269, 238] width 111 height 23
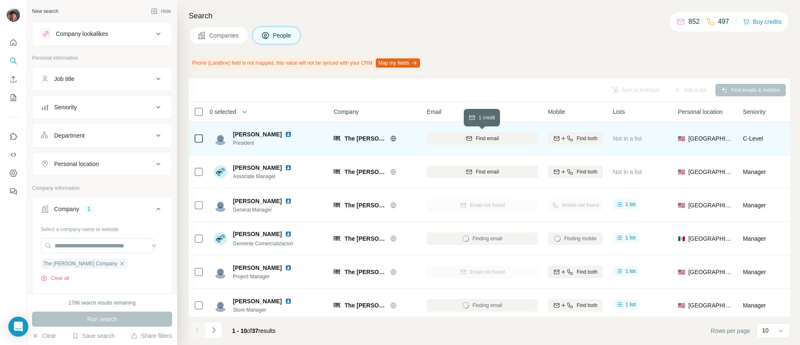
click at [462, 135] on div "Find email" at bounding box center [482, 138] width 111 height 7
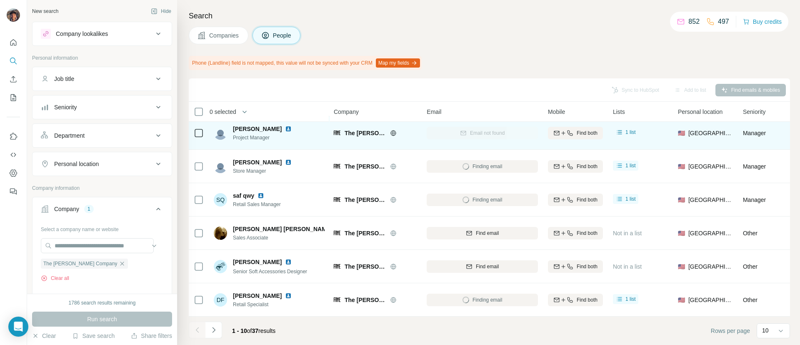
scroll to position [145, 0]
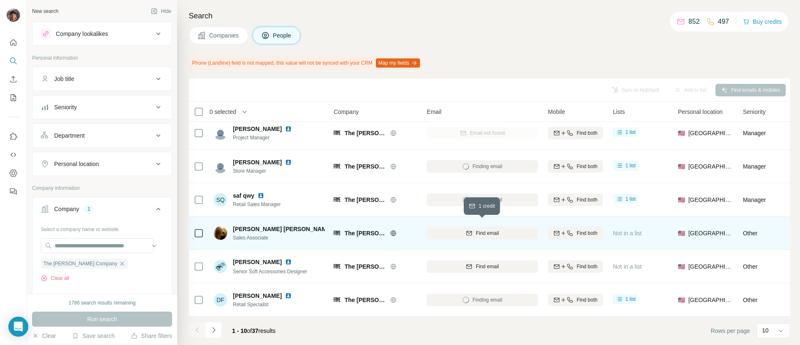
click at [470, 230] on icon "button" at bounding box center [469, 233] width 7 height 7
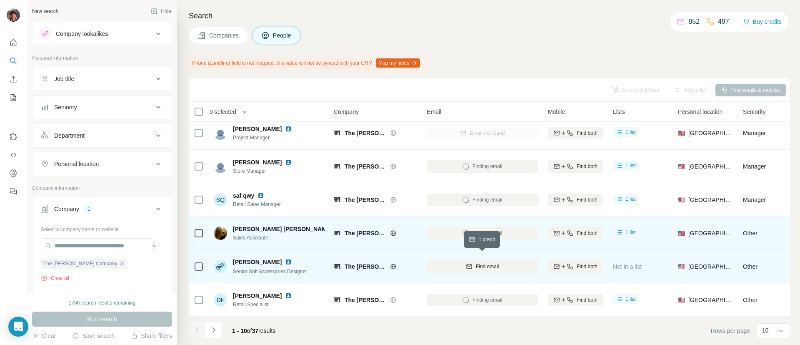
click at [456, 262] on div "Find email" at bounding box center [482, 265] width 111 height 7
click at [214, 327] on icon "Navigate to next page" at bounding box center [214, 329] width 8 height 8
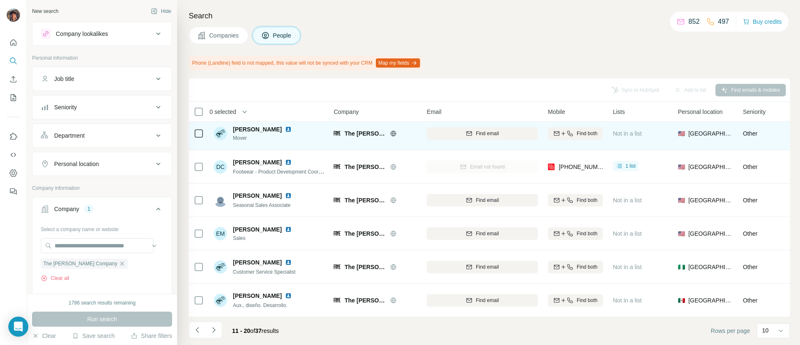
scroll to position [0, 0]
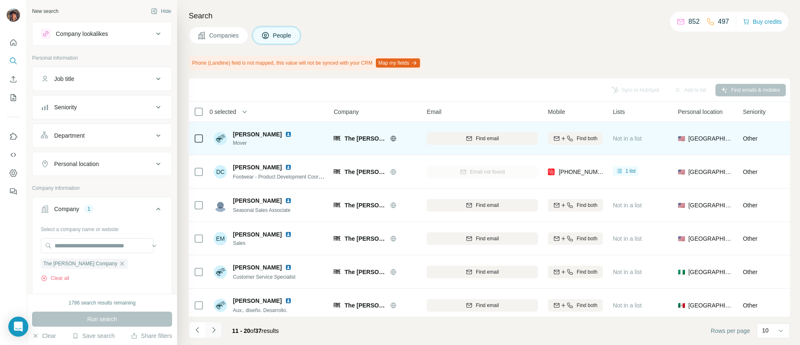
click at [216, 327] on icon "Navigate to next page" at bounding box center [214, 329] width 8 height 8
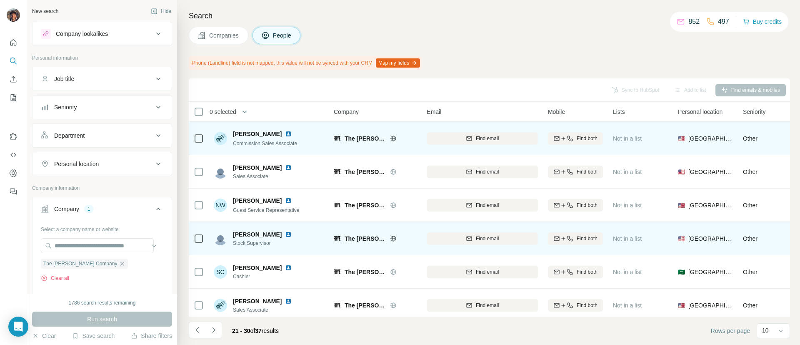
scroll to position [145, 0]
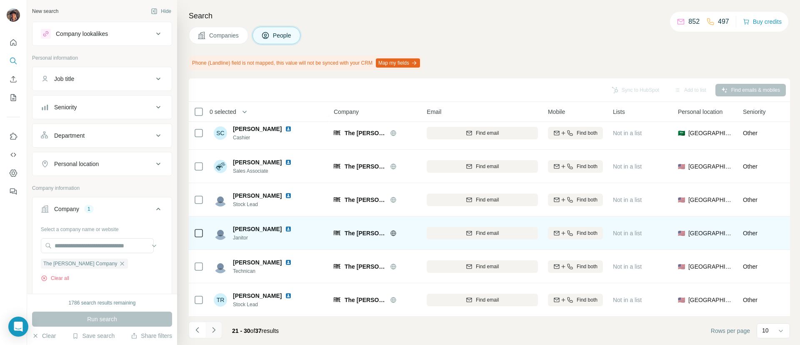
click at [214, 323] on button "Navigate to next page" at bounding box center [213, 329] width 17 height 17
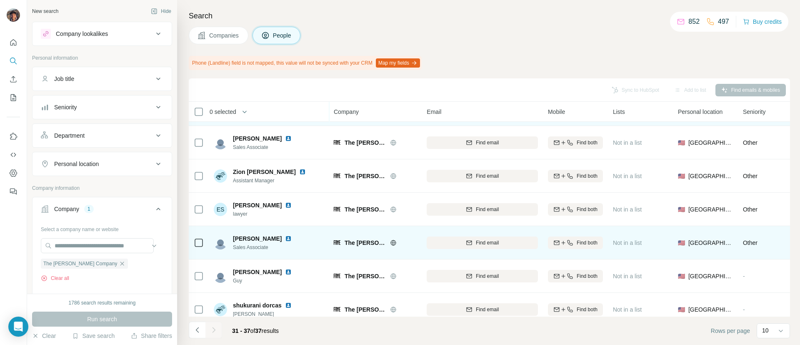
scroll to position [45, 0]
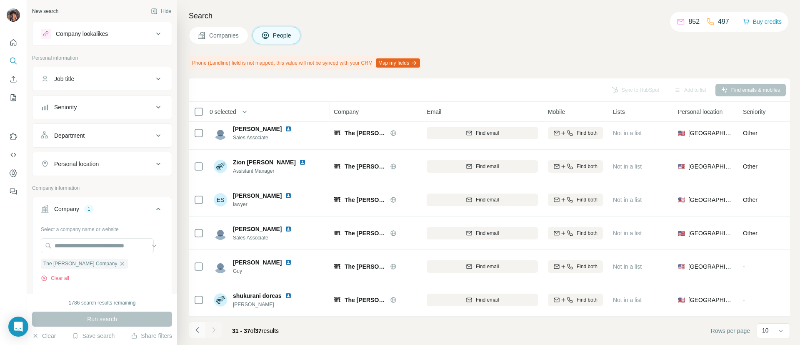
click at [195, 328] on icon "Navigate to previous page" at bounding box center [197, 329] width 8 height 8
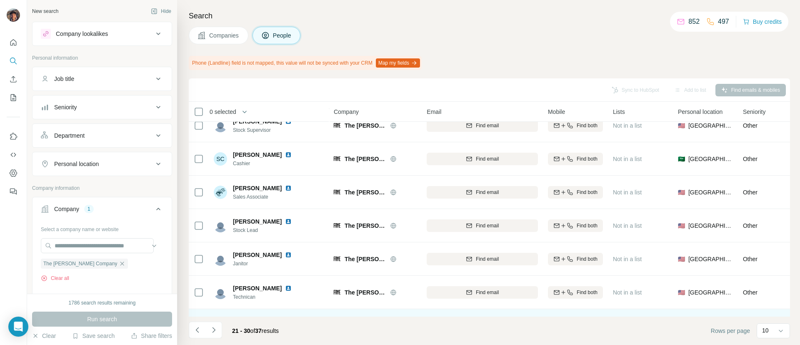
scroll to position [145, 0]
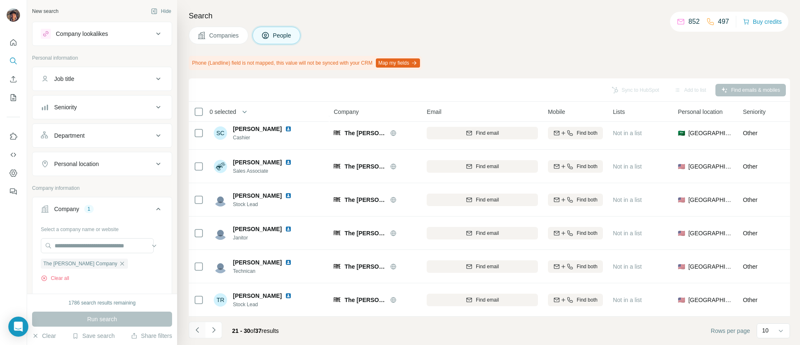
click at [197, 326] on icon "Navigate to previous page" at bounding box center [197, 329] width 8 height 8
click at [201, 328] on icon "Navigate to previous page" at bounding box center [197, 329] width 8 height 8
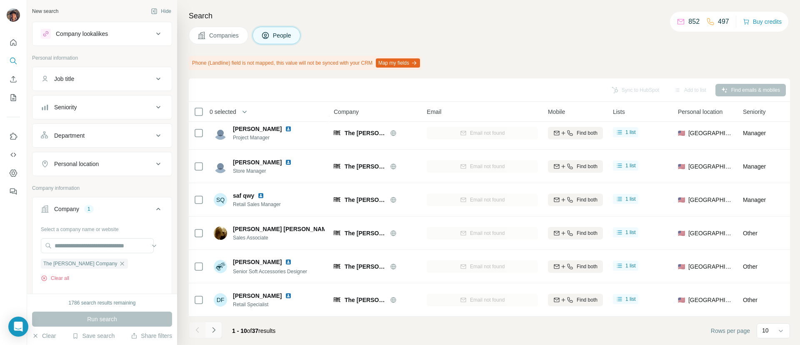
click at [205, 328] on div at bounding box center [197, 329] width 17 height 17
click at [210, 328] on icon "Navigate to next page" at bounding box center [214, 329] width 8 height 8
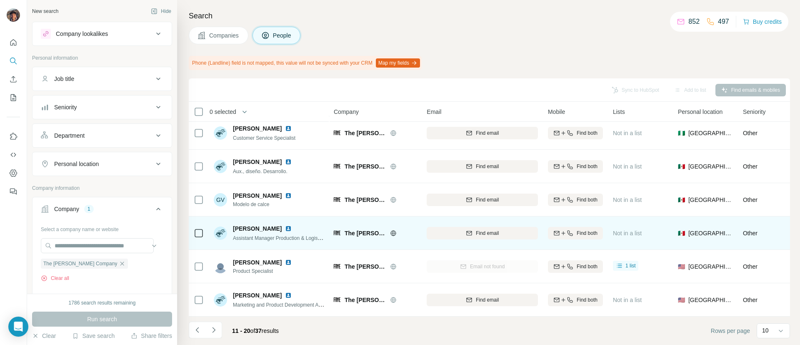
scroll to position [0, 0]
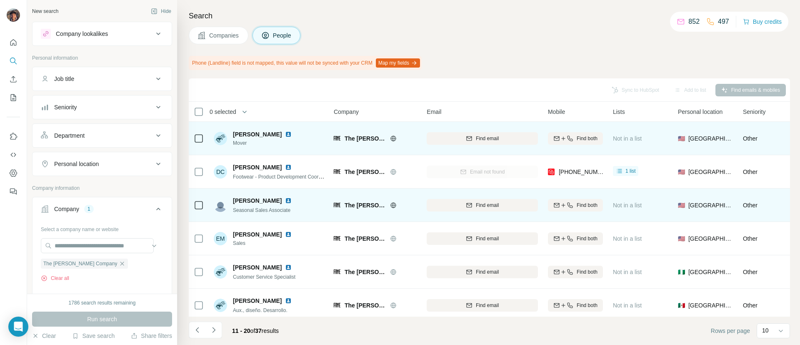
click at [455, 198] on div "Find email" at bounding box center [482, 204] width 111 height 23
click at [455, 199] on button "Find email" at bounding box center [482, 205] width 111 height 12
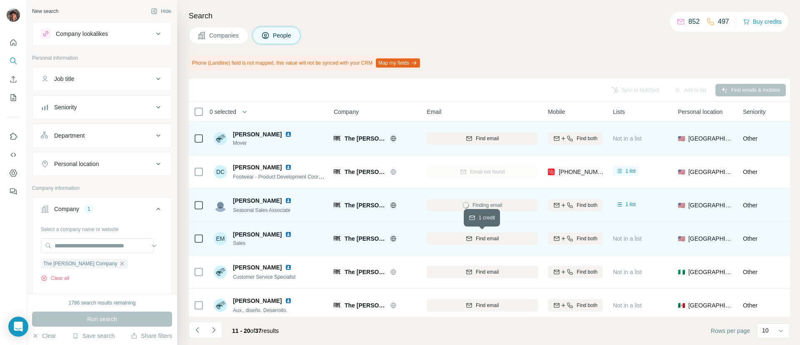
click at [449, 233] on button "Find email" at bounding box center [482, 238] width 111 height 12
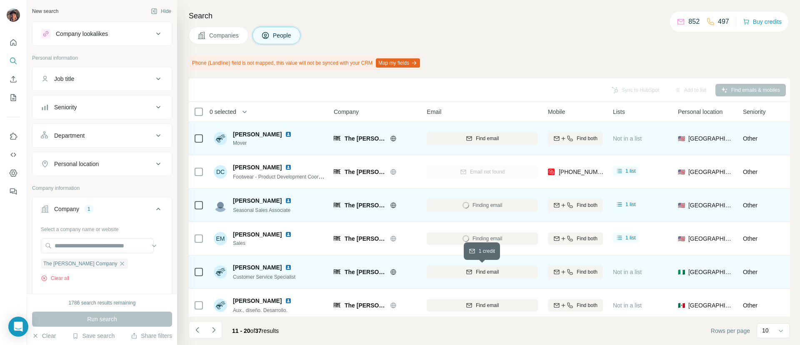
click at [451, 270] on div "Find email" at bounding box center [482, 271] width 111 height 7
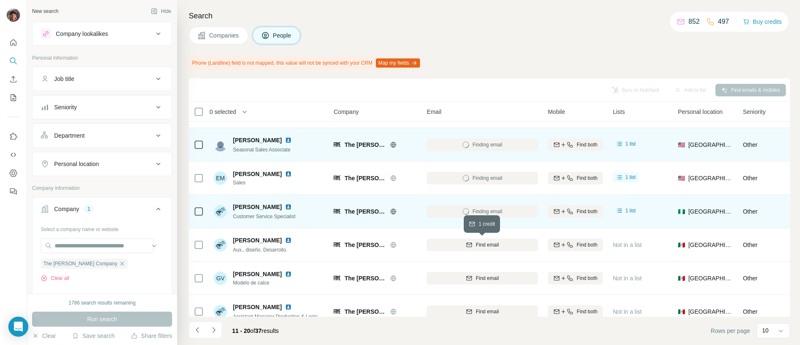
scroll to position [62, 0]
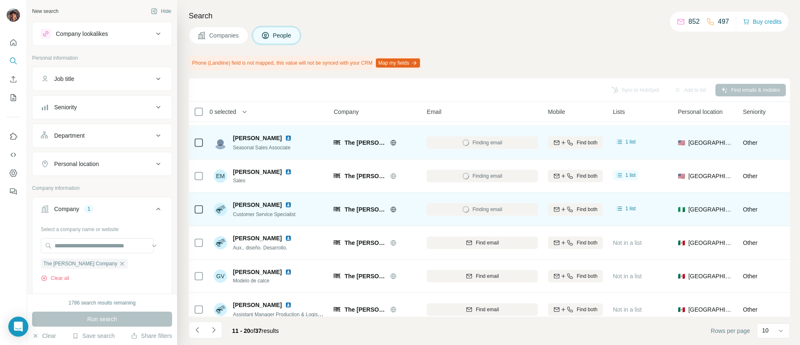
click at [447, 234] on div "Find email" at bounding box center [482, 242] width 111 height 23
click at [447, 247] on button "Find email" at bounding box center [482, 242] width 111 height 12
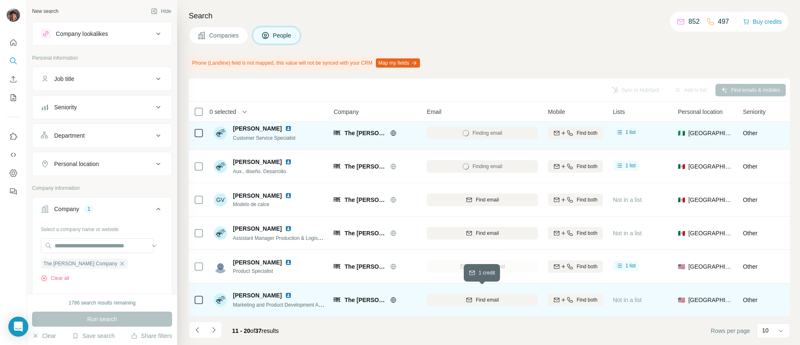
click at [453, 293] on button "Find email" at bounding box center [482, 299] width 111 height 12
click at [207, 322] on button "Navigate to next page" at bounding box center [213, 329] width 17 height 17
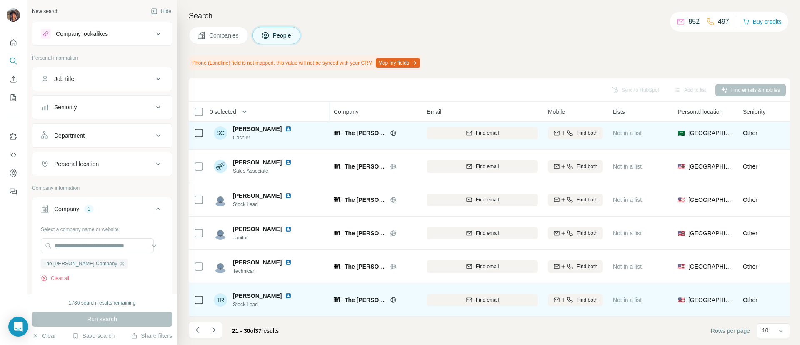
scroll to position [0, 0]
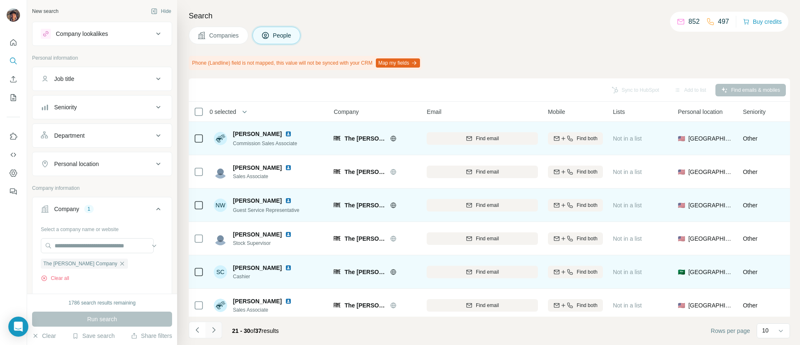
click at [199, 330] on icon "Navigate to previous page" at bounding box center [197, 329] width 8 height 8
